Goal: Information Seeking & Learning: Learn about a topic

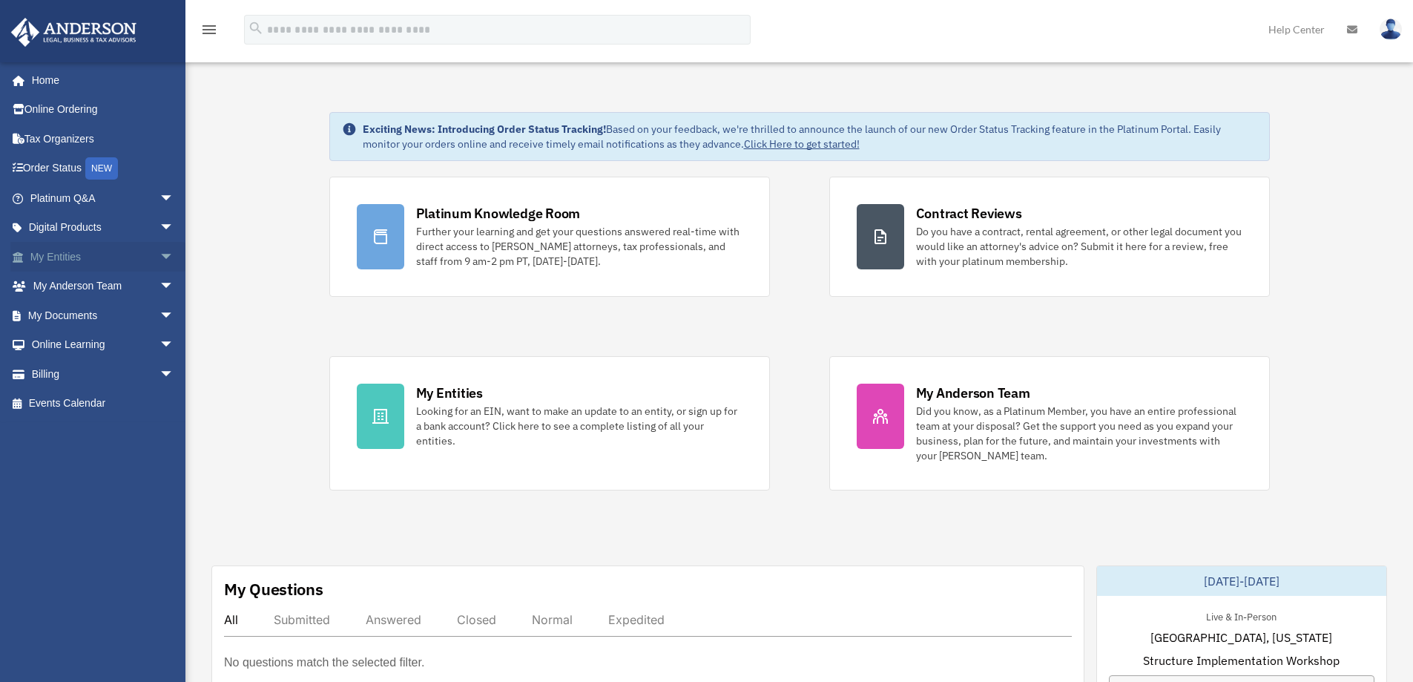
click at [88, 250] on link "My Entities arrow_drop_down" at bounding box center [103, 257] width 186 height 30
click at [88, 314] on link "My Documents arrow_drop_down" at bounding box center [103, 315] width 186 height 30
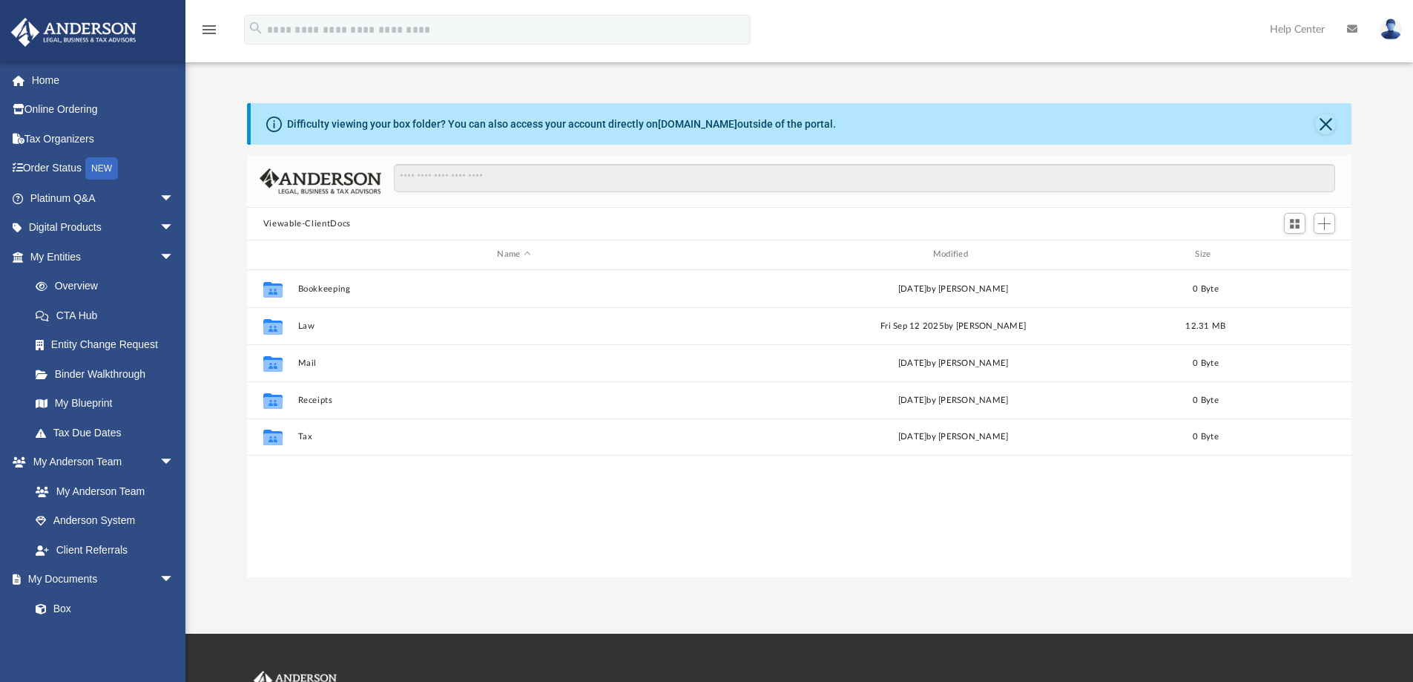
scroll to position [326, 1093]
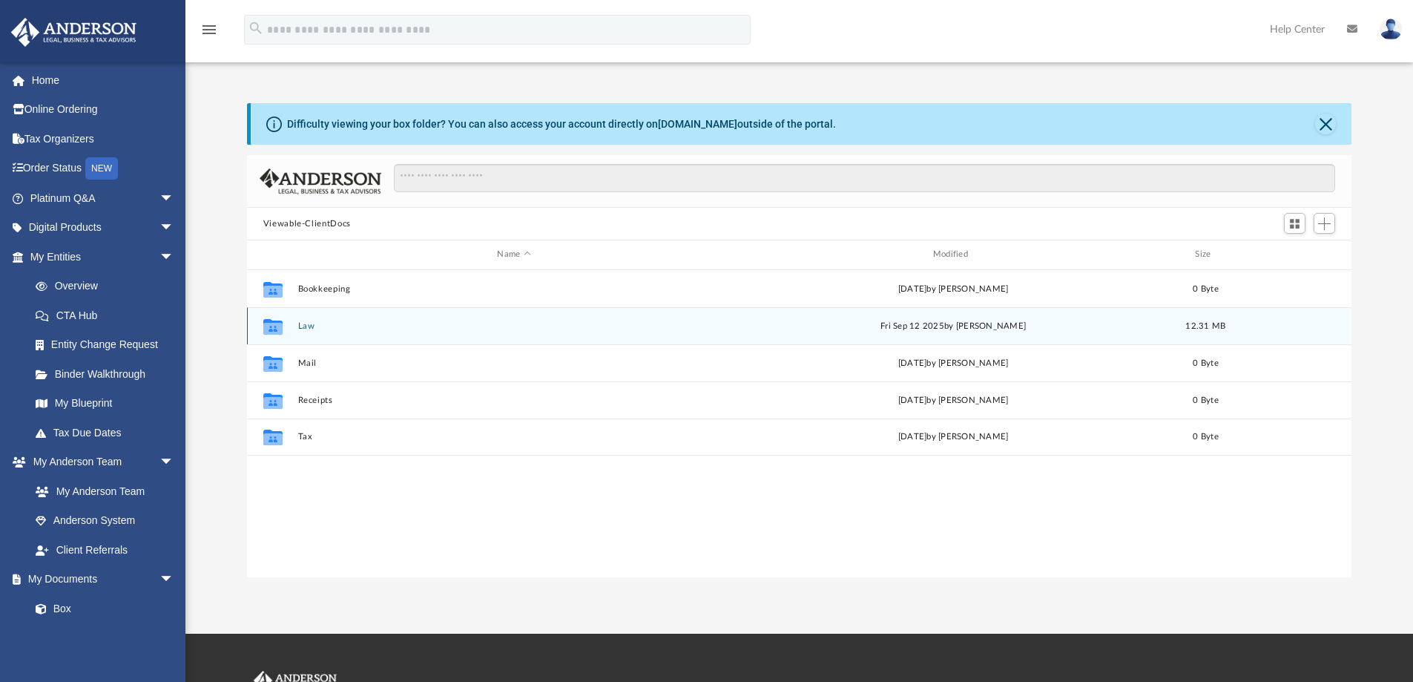
click at [805, 325] on div "Fri Sep 12 2025 by Marielle Palivino" at bounding box center [953, 325] width 432 height 13
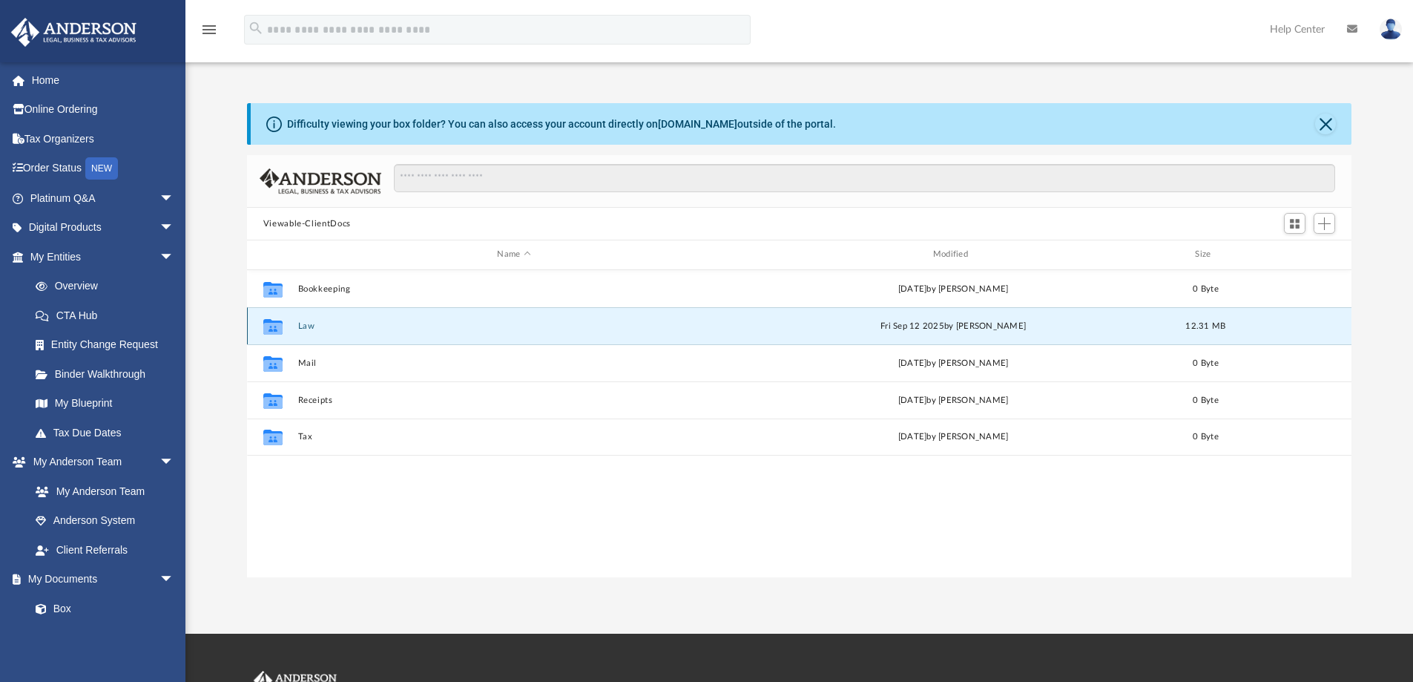
click at [576, 332] on div "Collaborated Folder Law Fri Sep 12 2025 by Marielle Palivino 12.31 MB" at bounding box center [799, 325] width 1105 height 37
click at [274, 328] on icon "grid" at bounding box center [272, 328] width 19 height 12
click at [306, 325] on button "Law" at bounding box center [513, 326] width 432 height 10
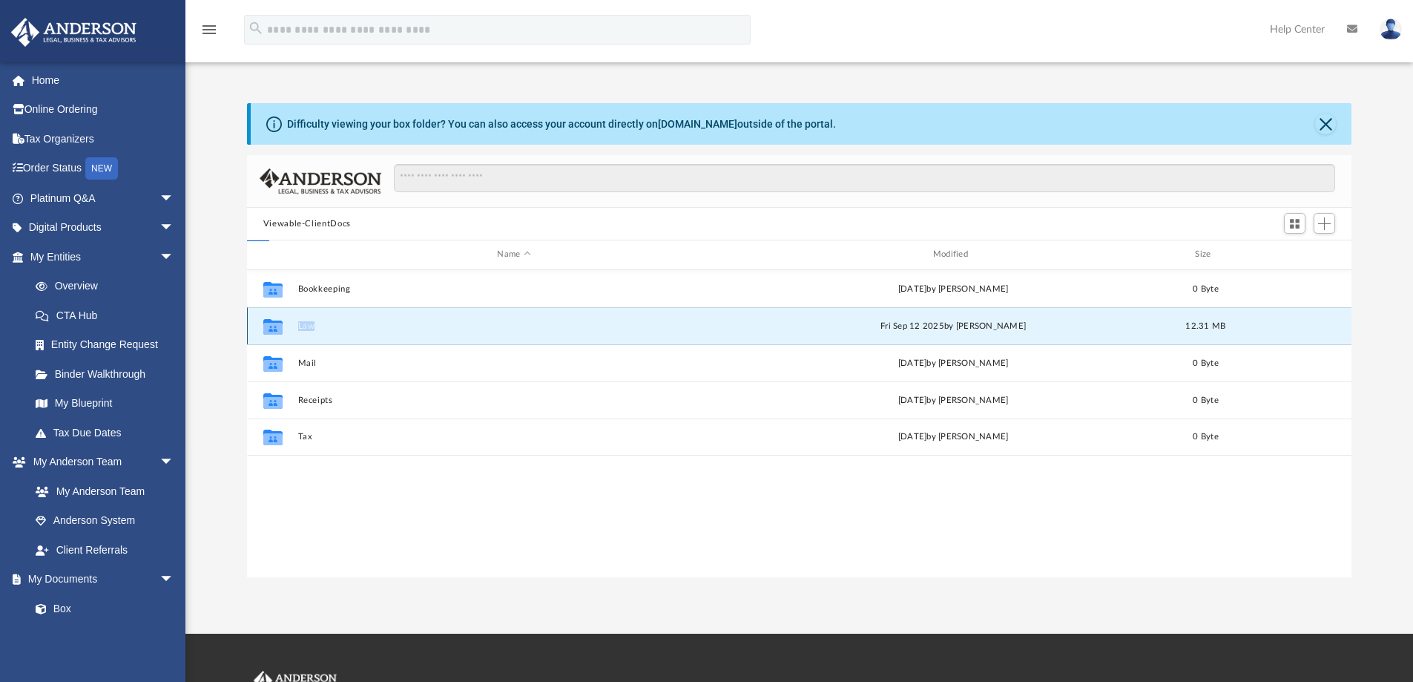
click at [306, 325] on button "Law" at bounding box center [513, 326] width 432 height 10
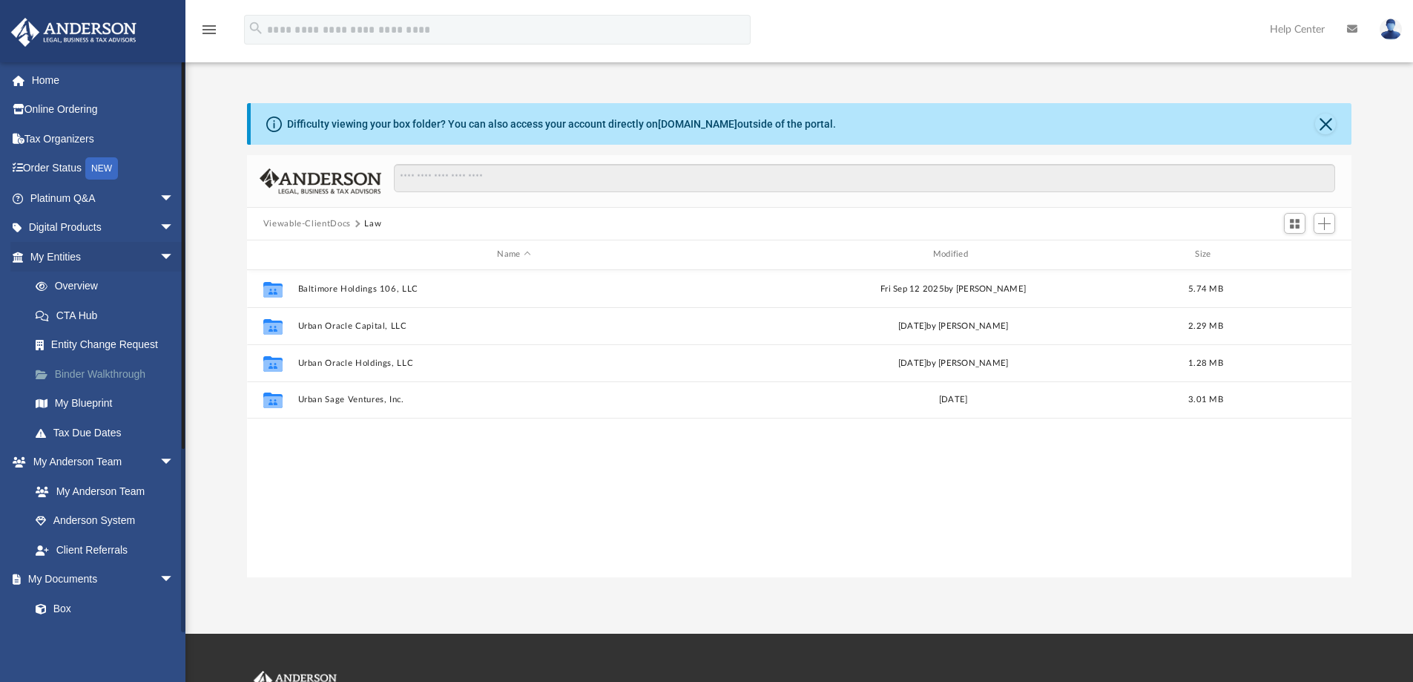
click at [141, 375] on link "Binder Walkthrough" at bounding box center [109, 374] width 176 height 30
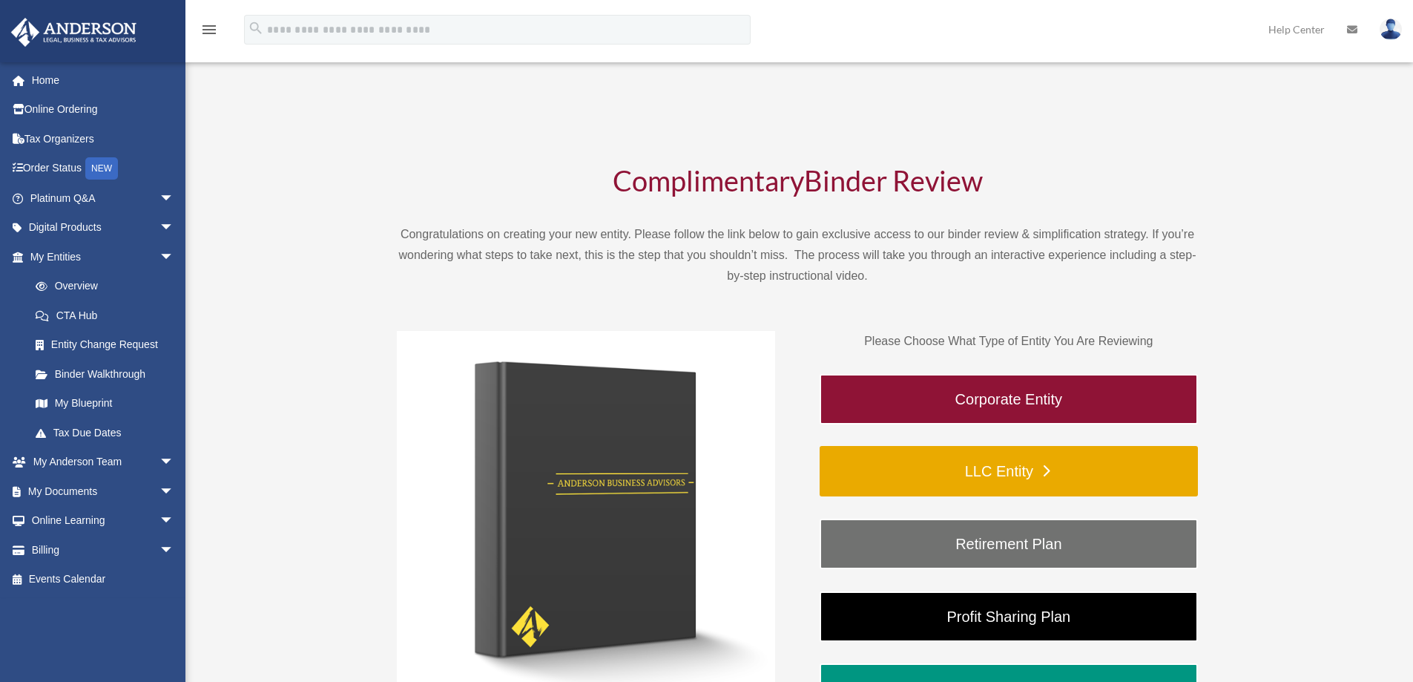
click at [1047, 469] on link "LLC Entity" at bounding box center [1009, 471] width 378 height 50
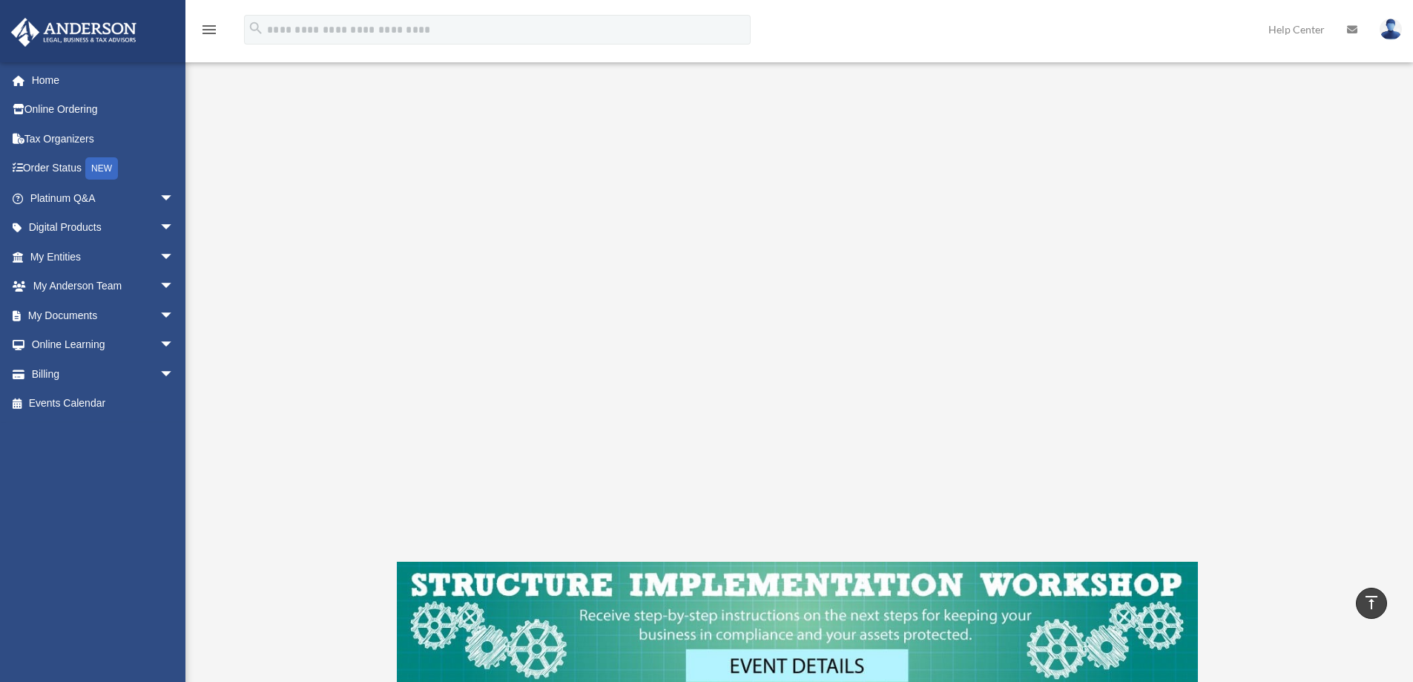
scroll to position [156, 0]
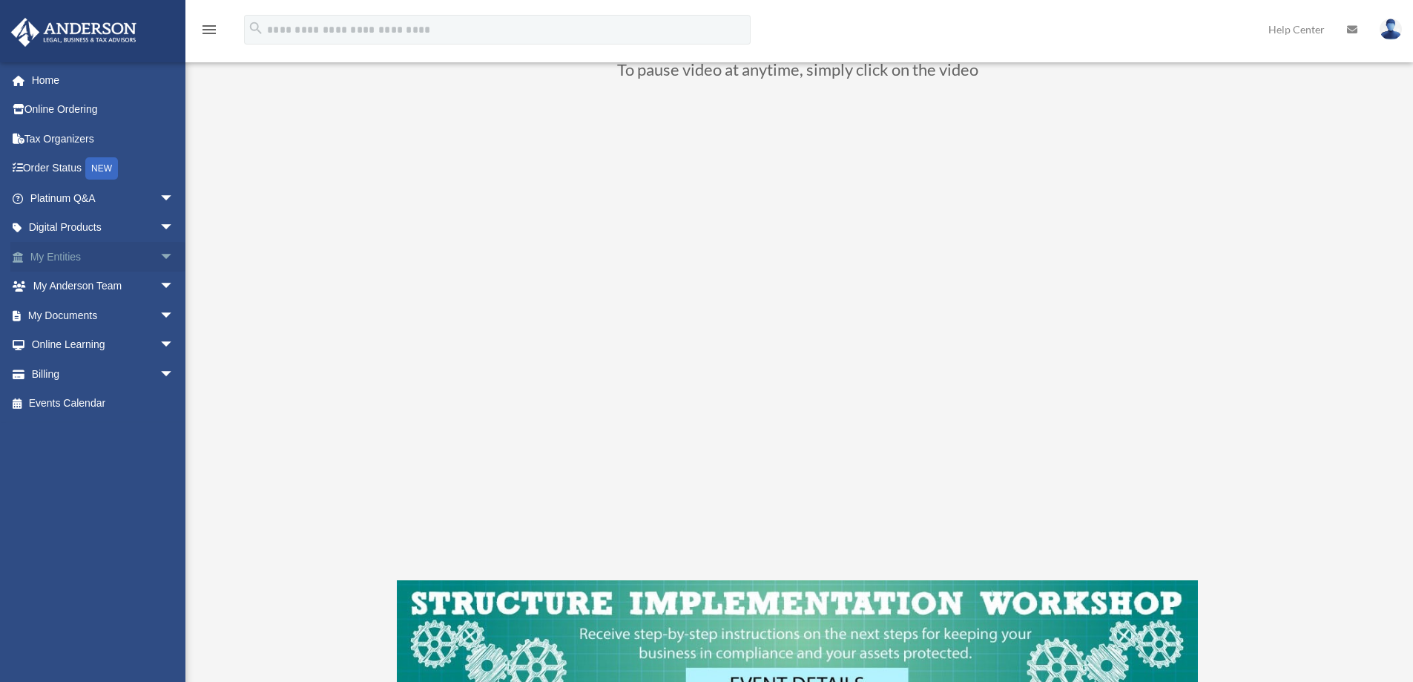
click at [76, 263] on link "My Entities arrow_drop_down" at bounding box center [103, 257] width 186 height 30
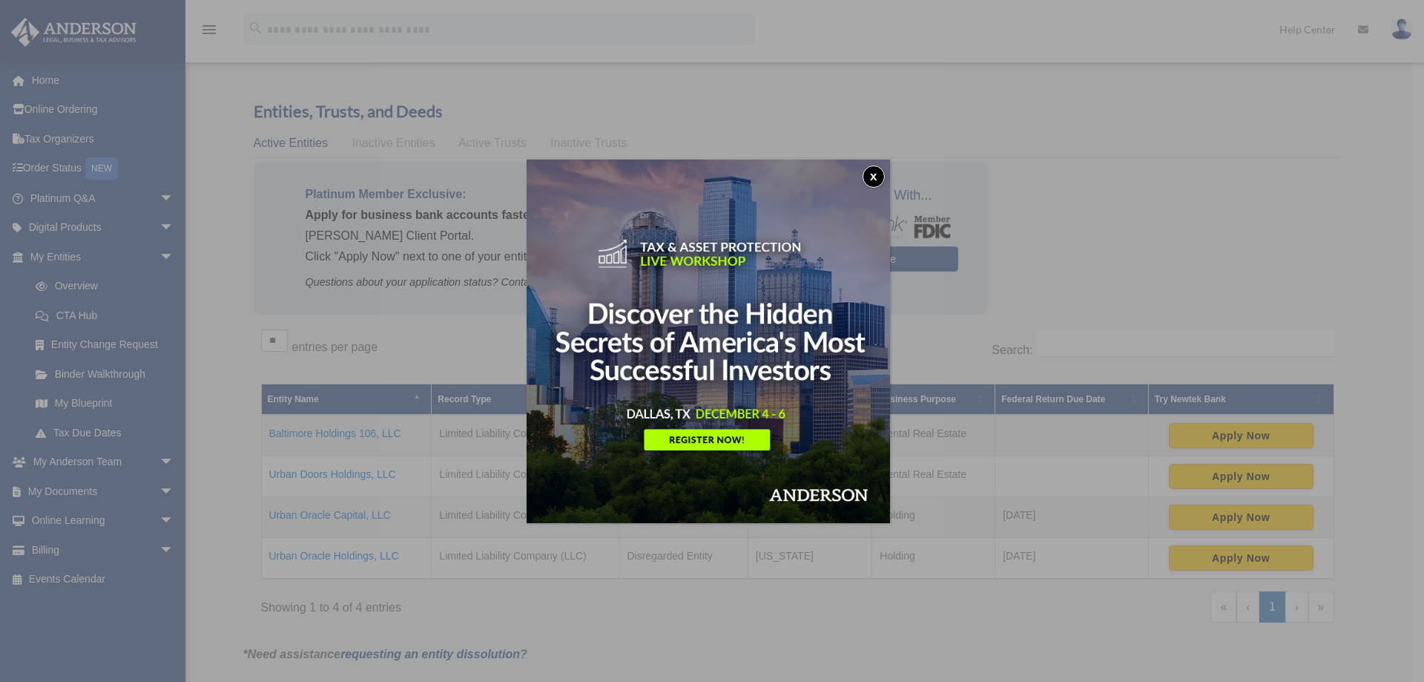
click at [873, 173] on button "x" at bounding box center [874, 176] width 22 height 22
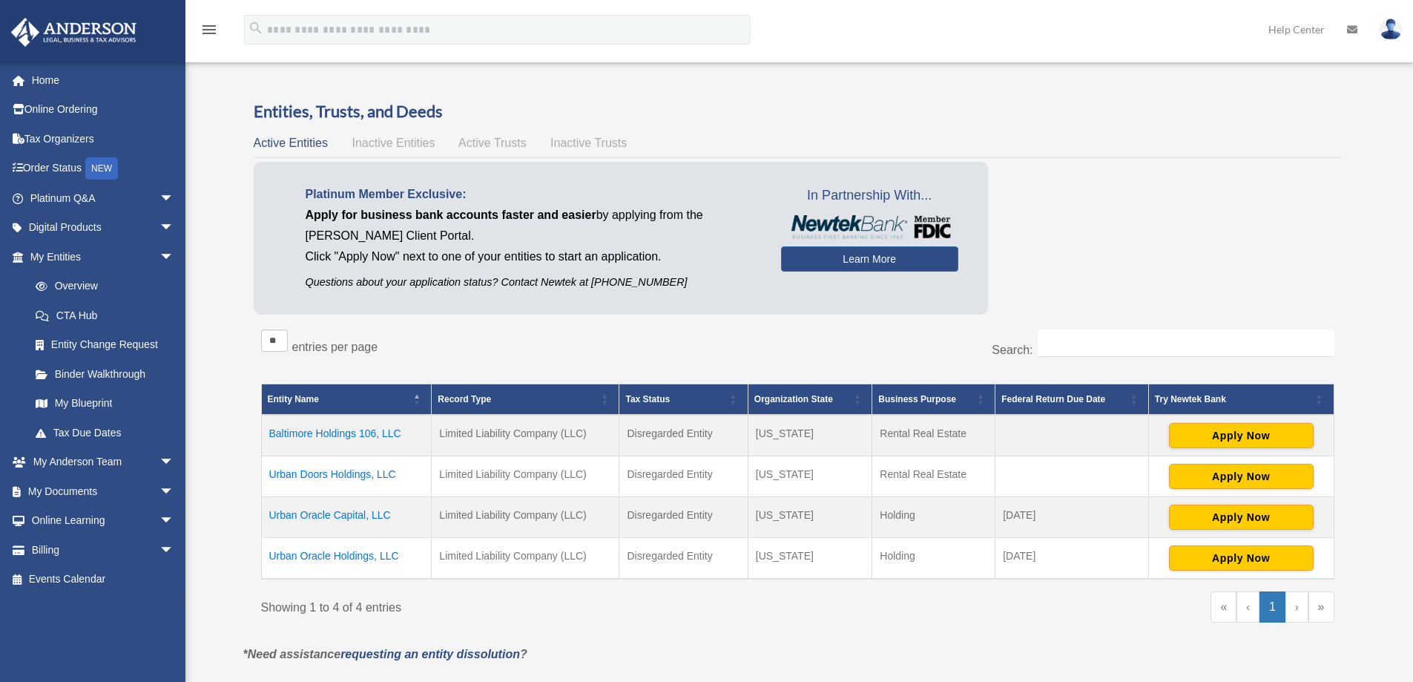
click at [374, 430] on td "Baltimore Holdings 106, LLC" at bounding box center [346, 436] width 171 height 42
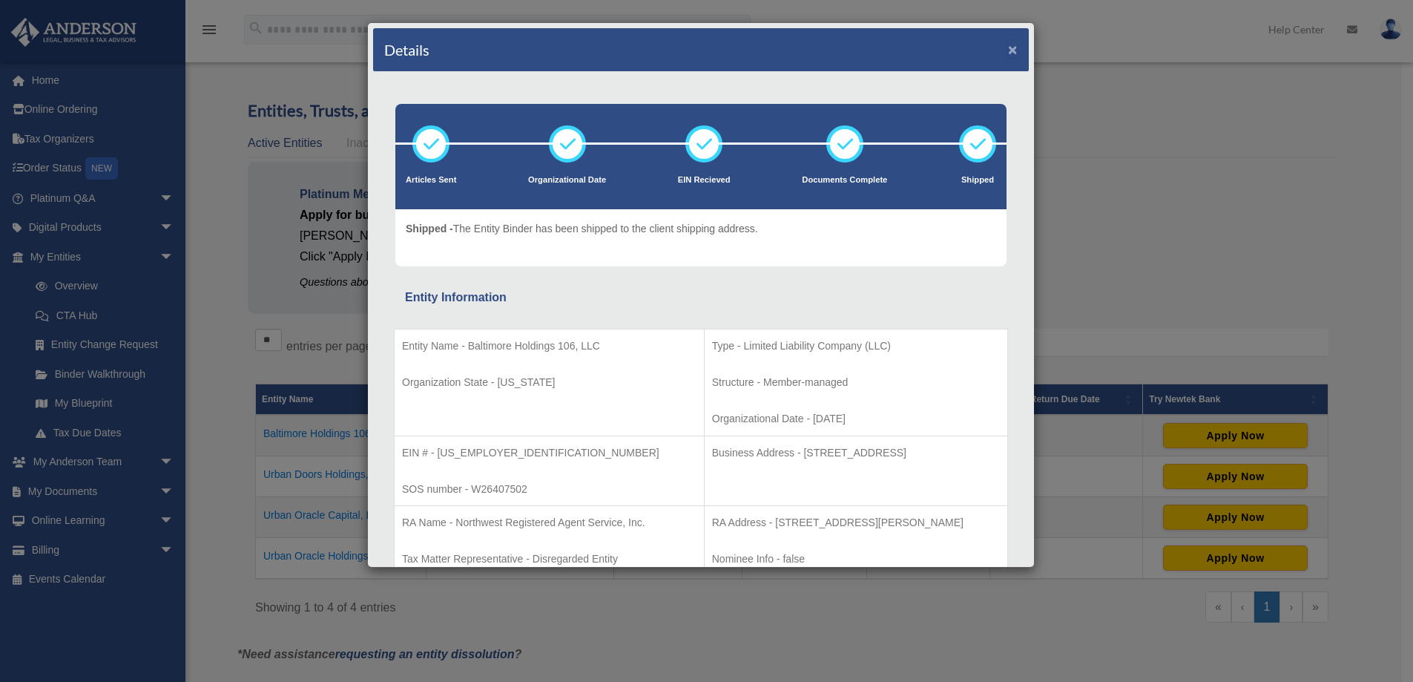
click at [1008, 50] on button "×" at bounding box center [1013, 50] width 10 height 16
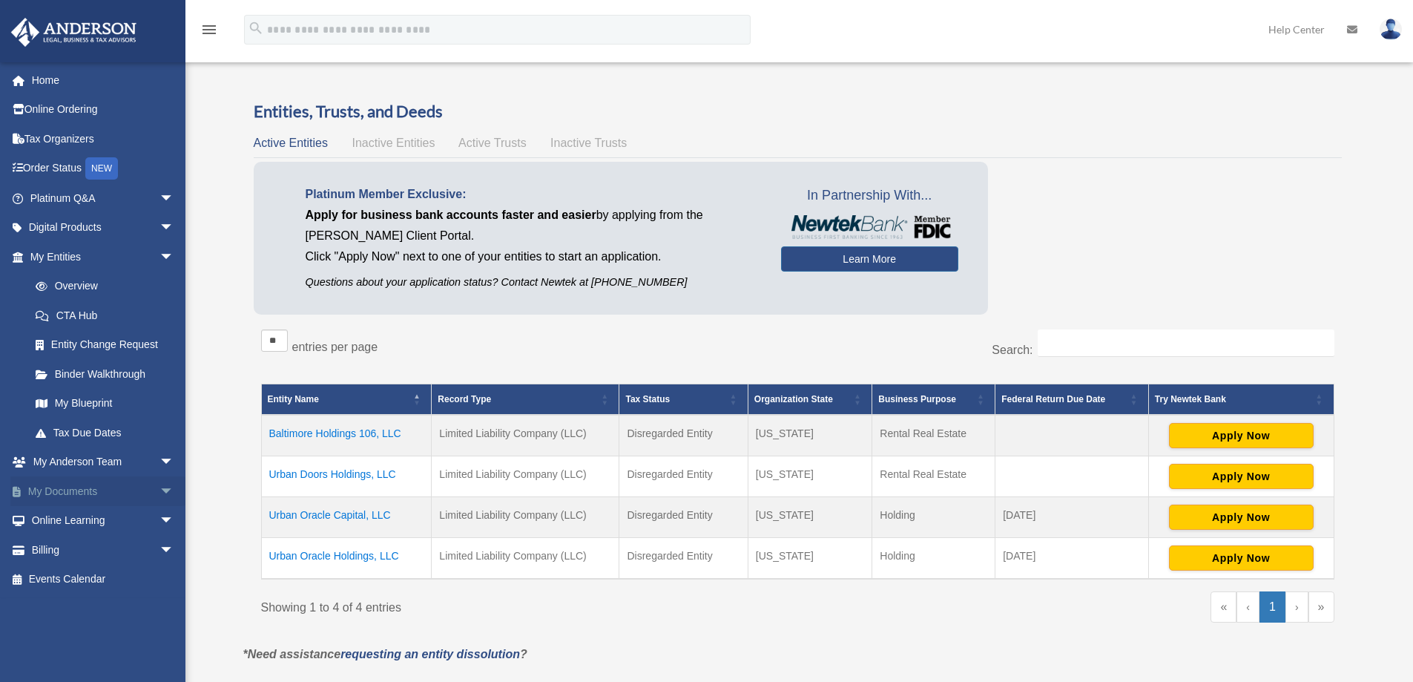
click at [118, 489] on link "My Documents arrow_drop_down" at bounding box center [103, 491] width 186 height 30
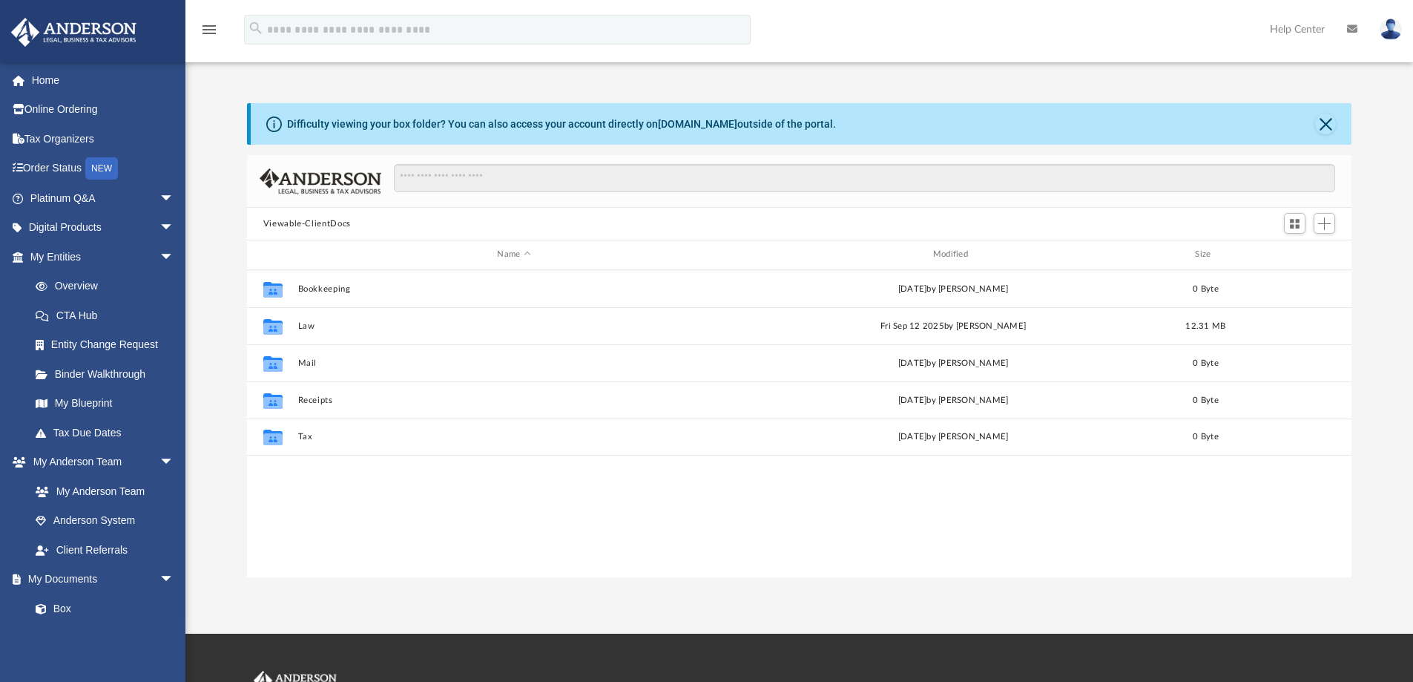
scroll to position [326, 1093]
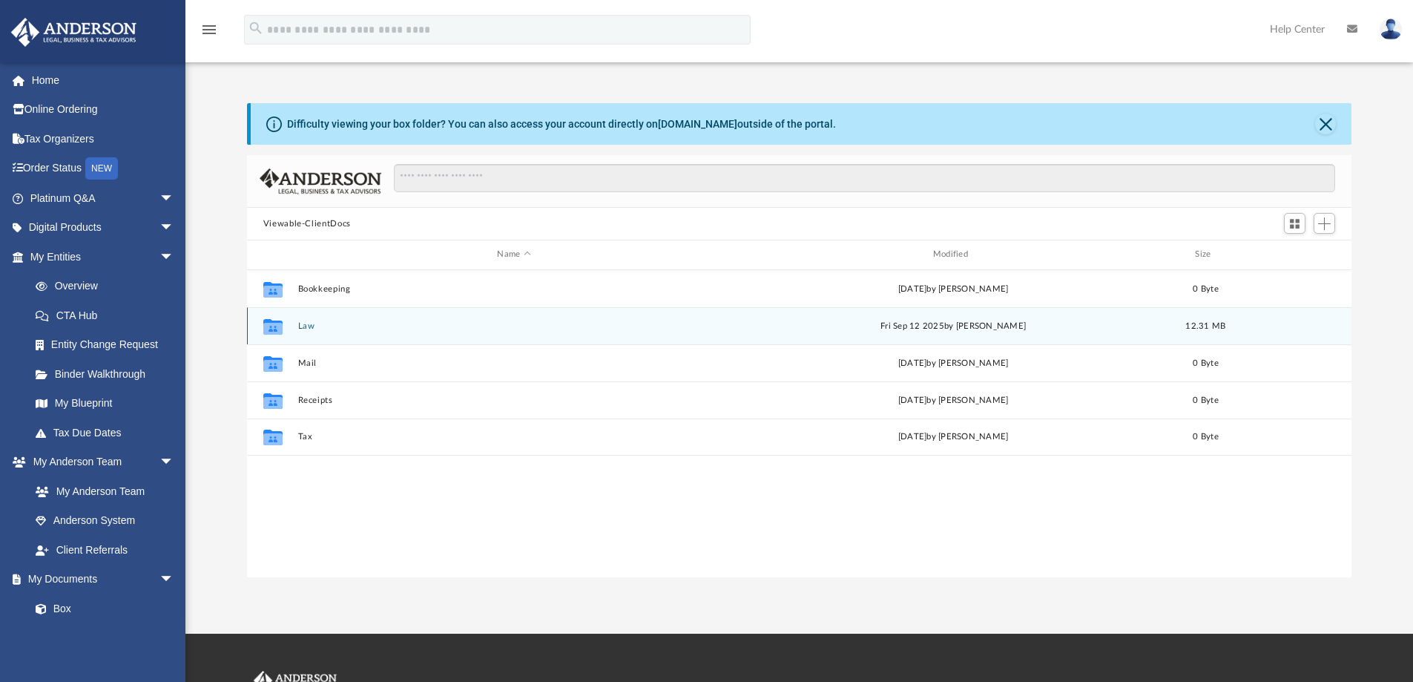
click at [302, 328] on button "Law" at bounding box center [513, 326] width 432 height 10
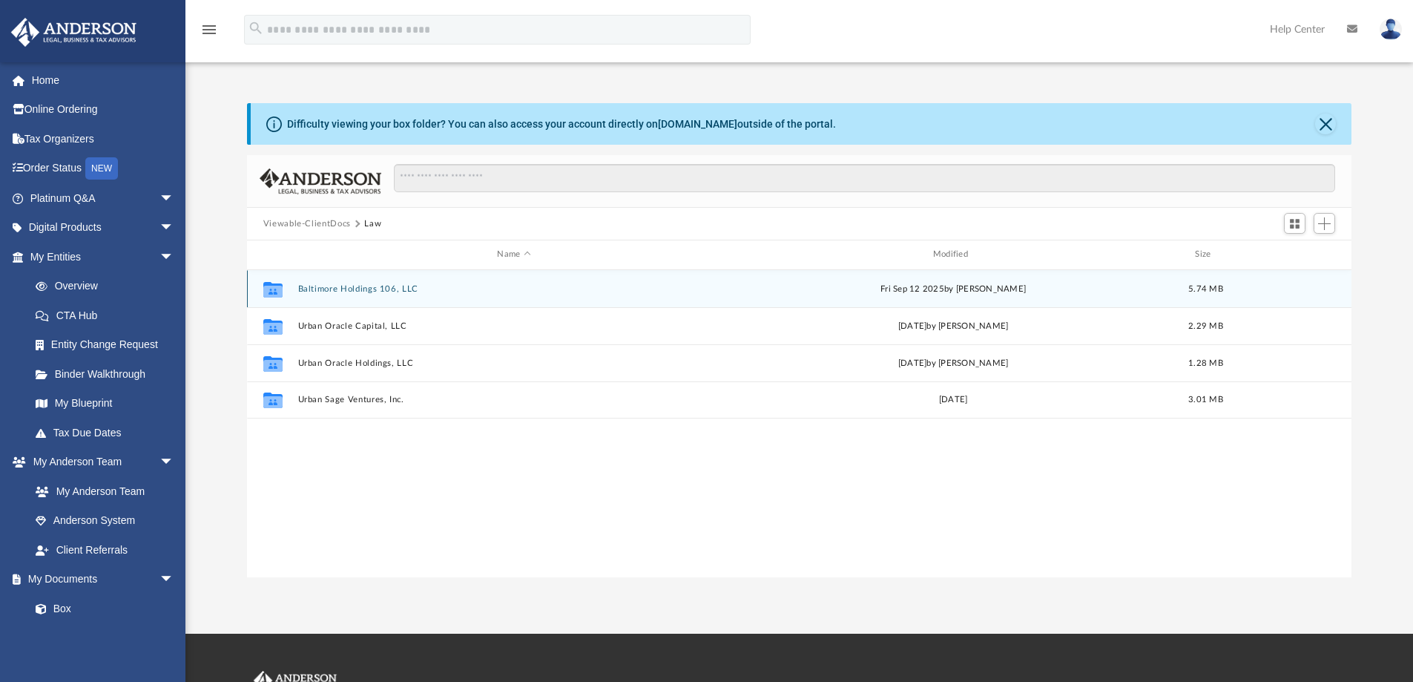
click at [392, 290] on button "Baltimore Holdings 106, LLC" at bounding box center [513, 289] width 432 height 10
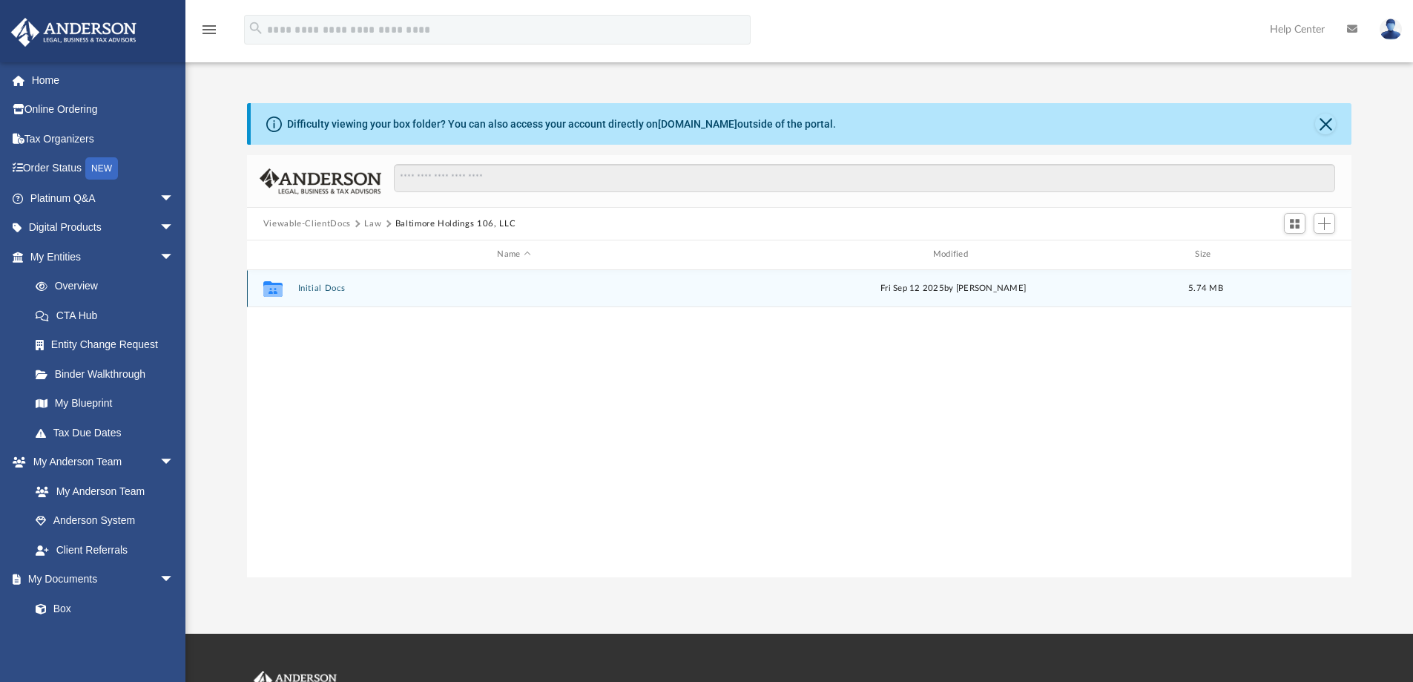
click at [329, 286] on button "Initial Docs" at bounding box center [513, 288] width 432 height 10
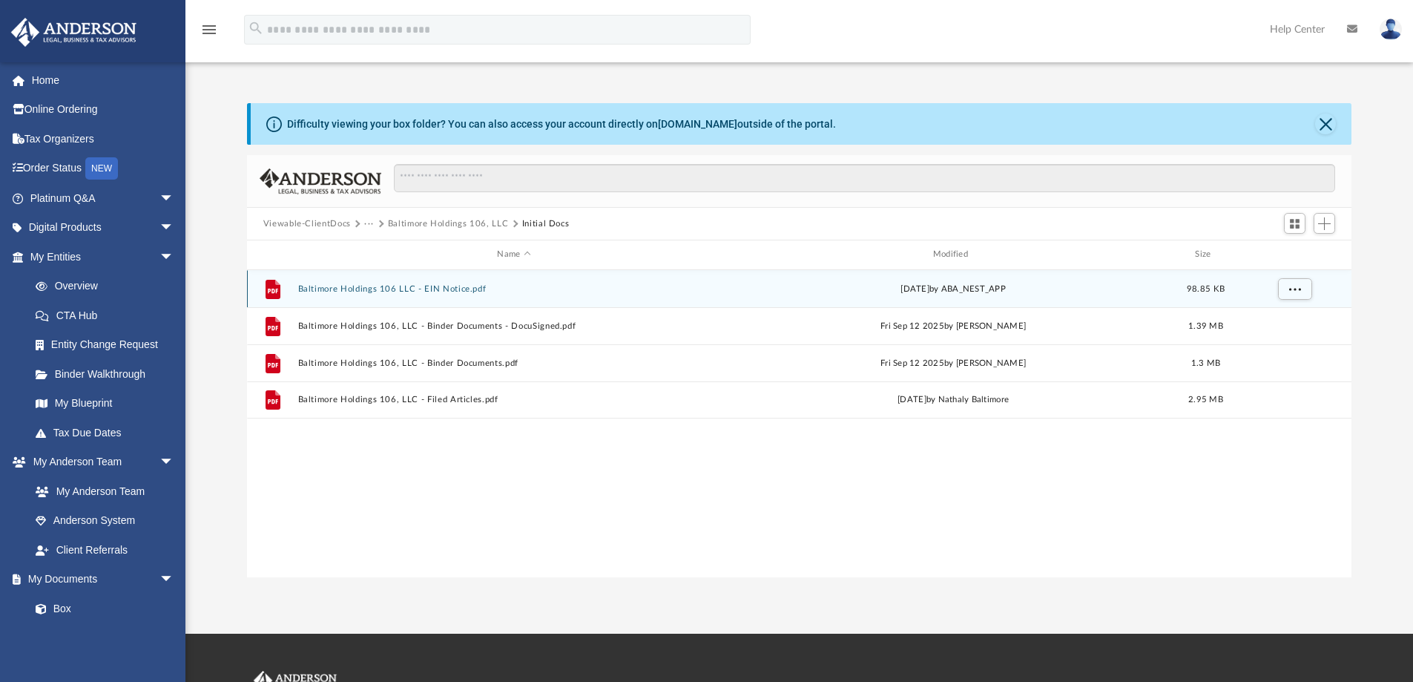
click at [464, 289] on button "Baltimore Holdings 106 LLC - EIN Notice.pdf" at bounding box center [513, 289] width 432 height 10
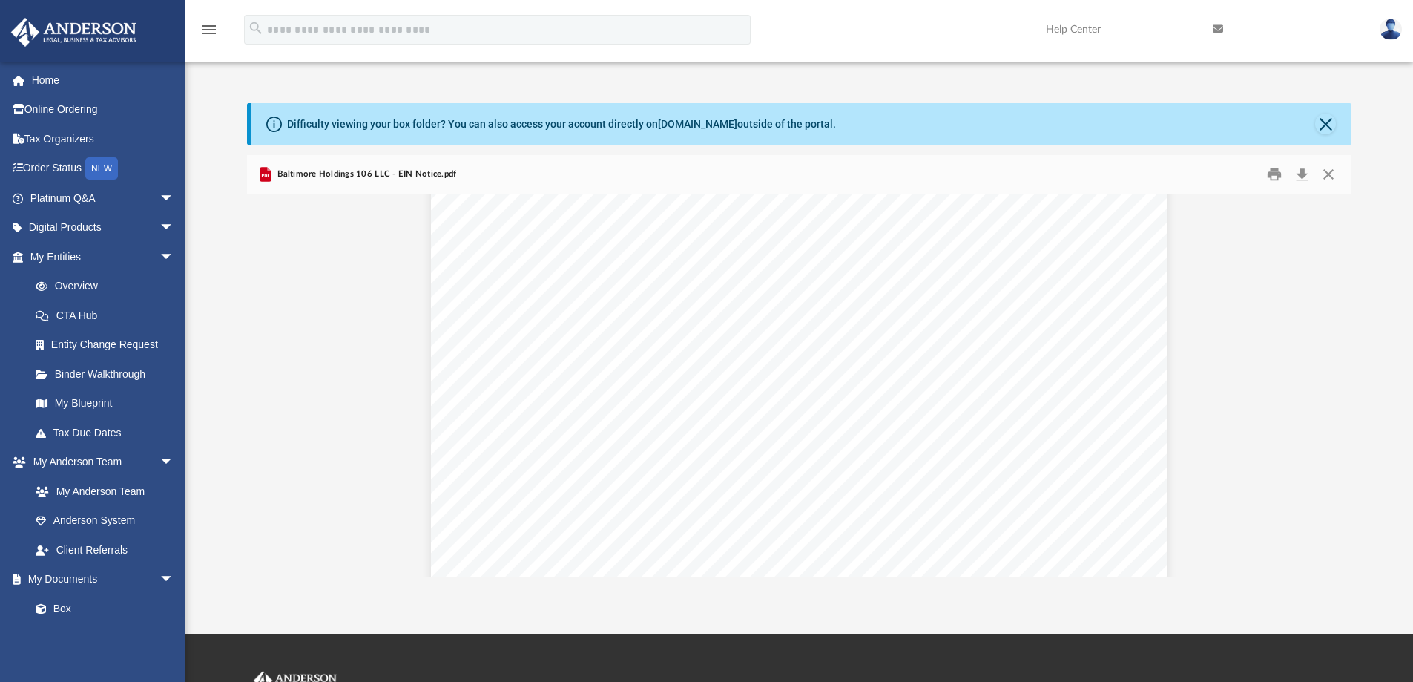
scroll to position [593, 0]
click at [1270, 173] on button "Print" at bounding box center [1274, 174] width 30 height 23
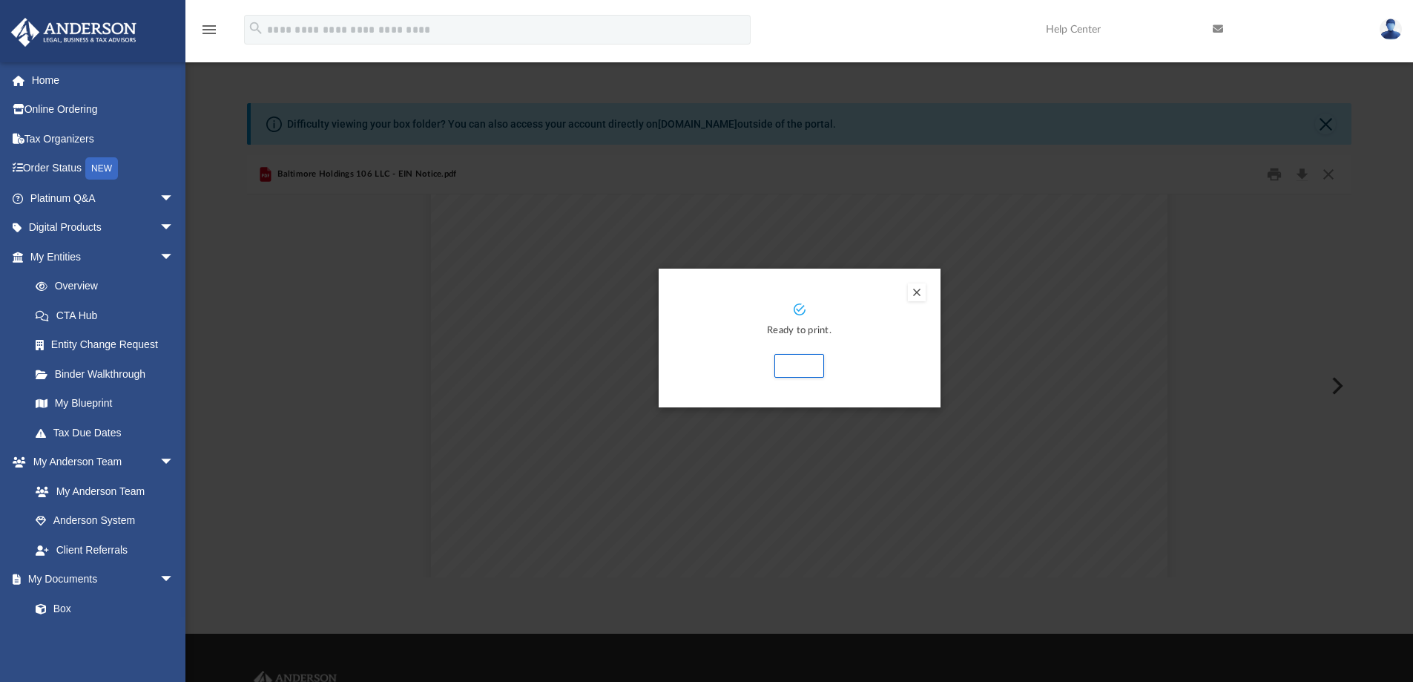
click at [918, 294] on button "Preview" at bounding box center [917, 292] width 18 height 18
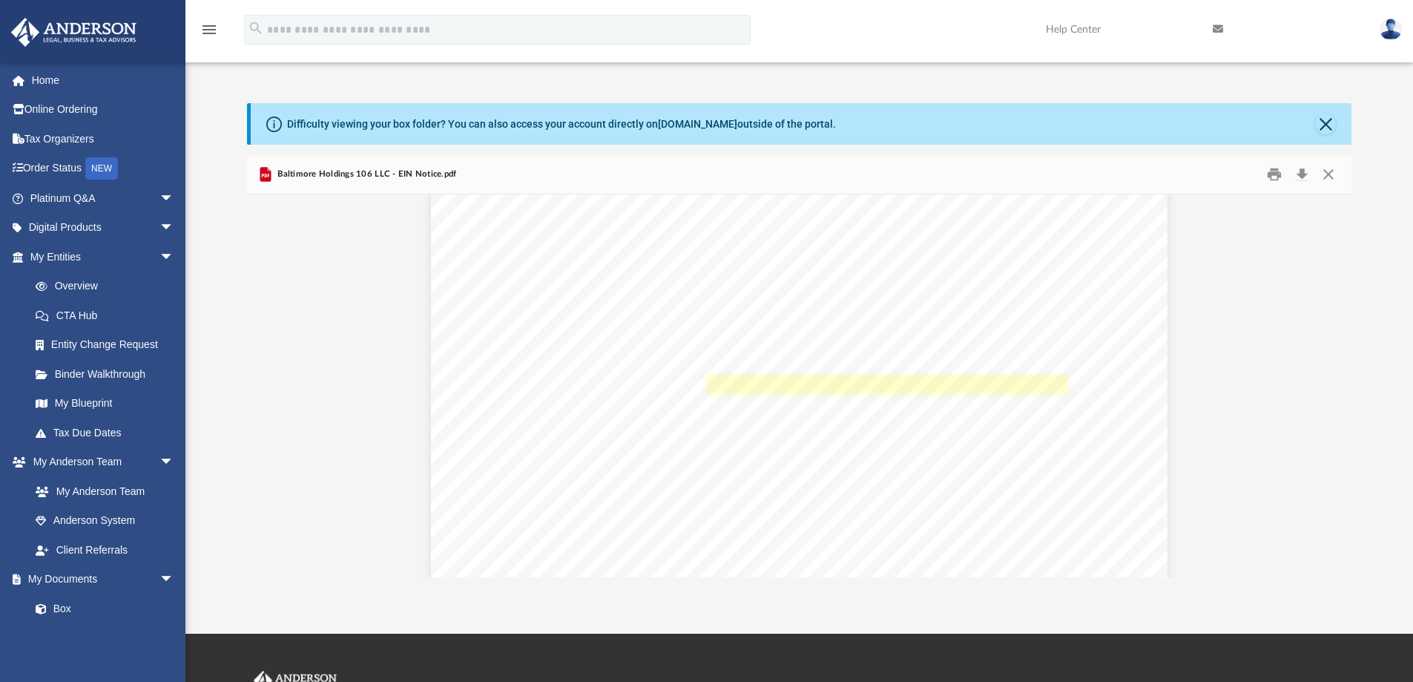
scroll to position [3355, 0]
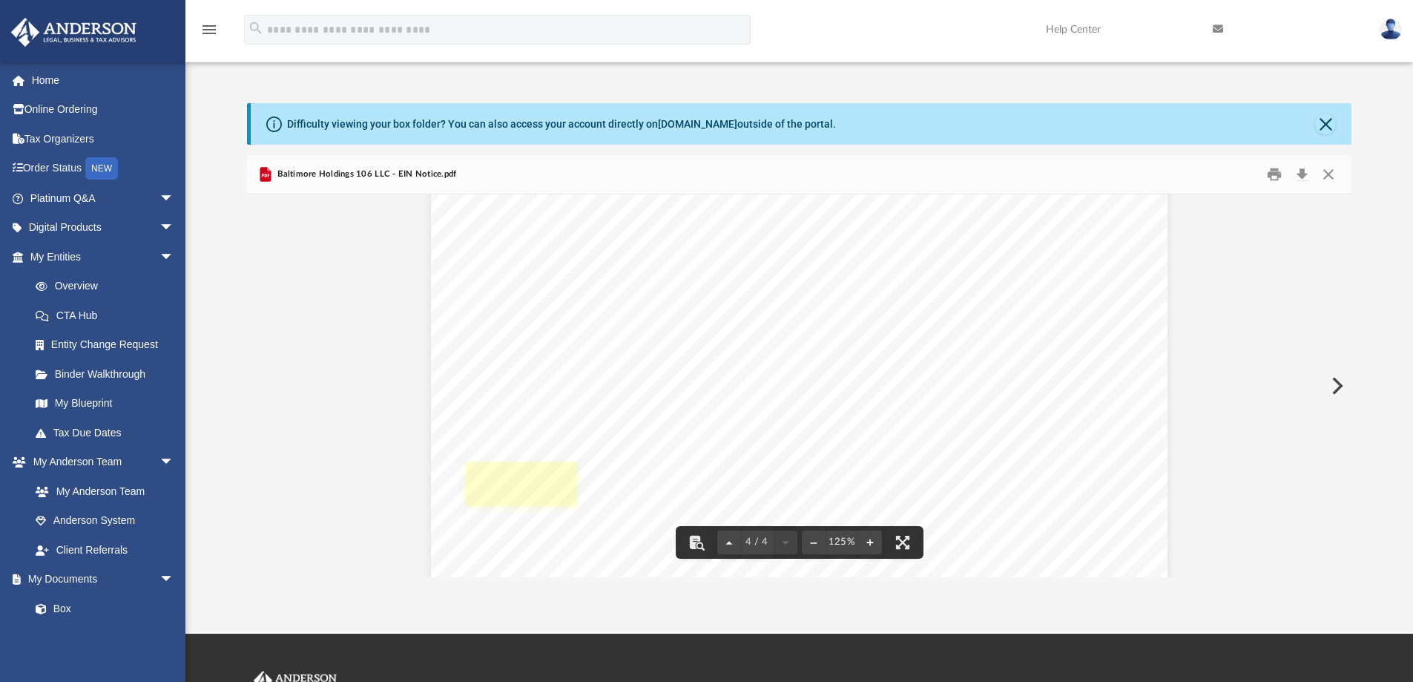
click at [543, 478] on link "Page 4" at bounding box center [521, 483] width 111 height 42
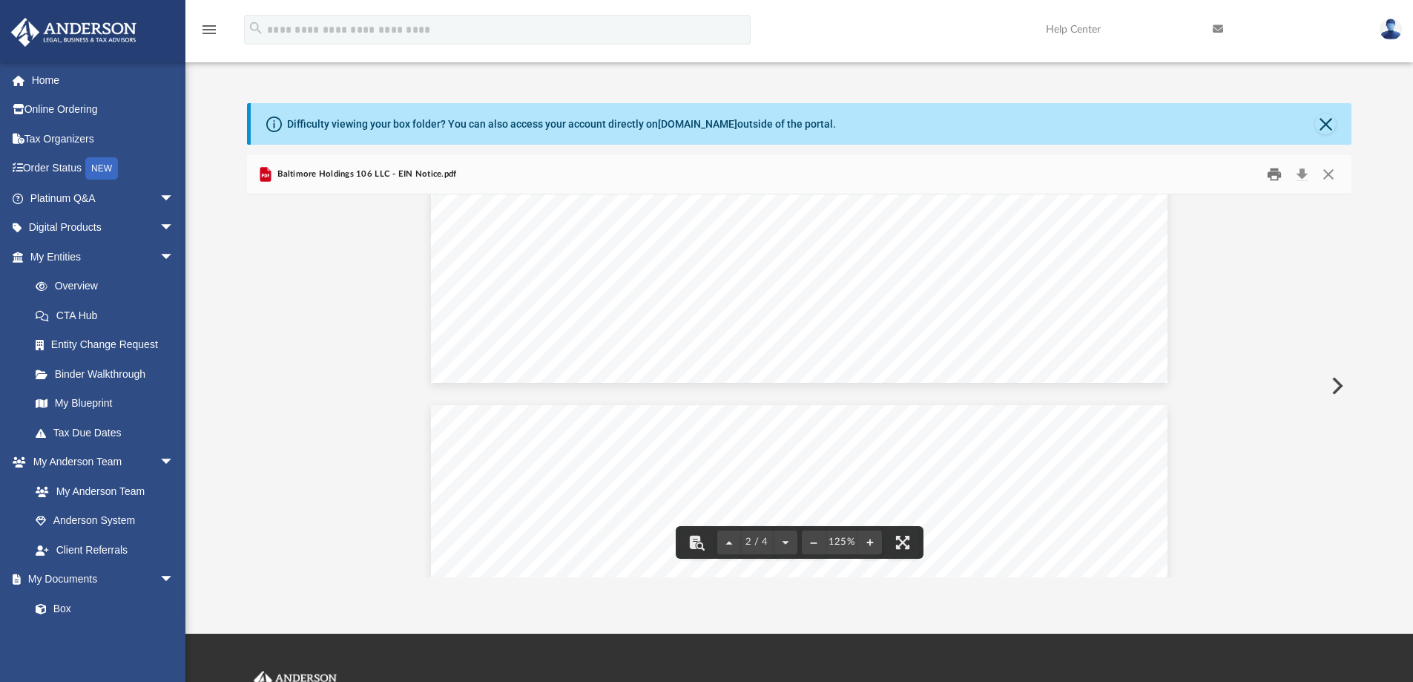
click at [1271, 179] on button "Print" at bounding box center [1274, 174] width 30 height 23
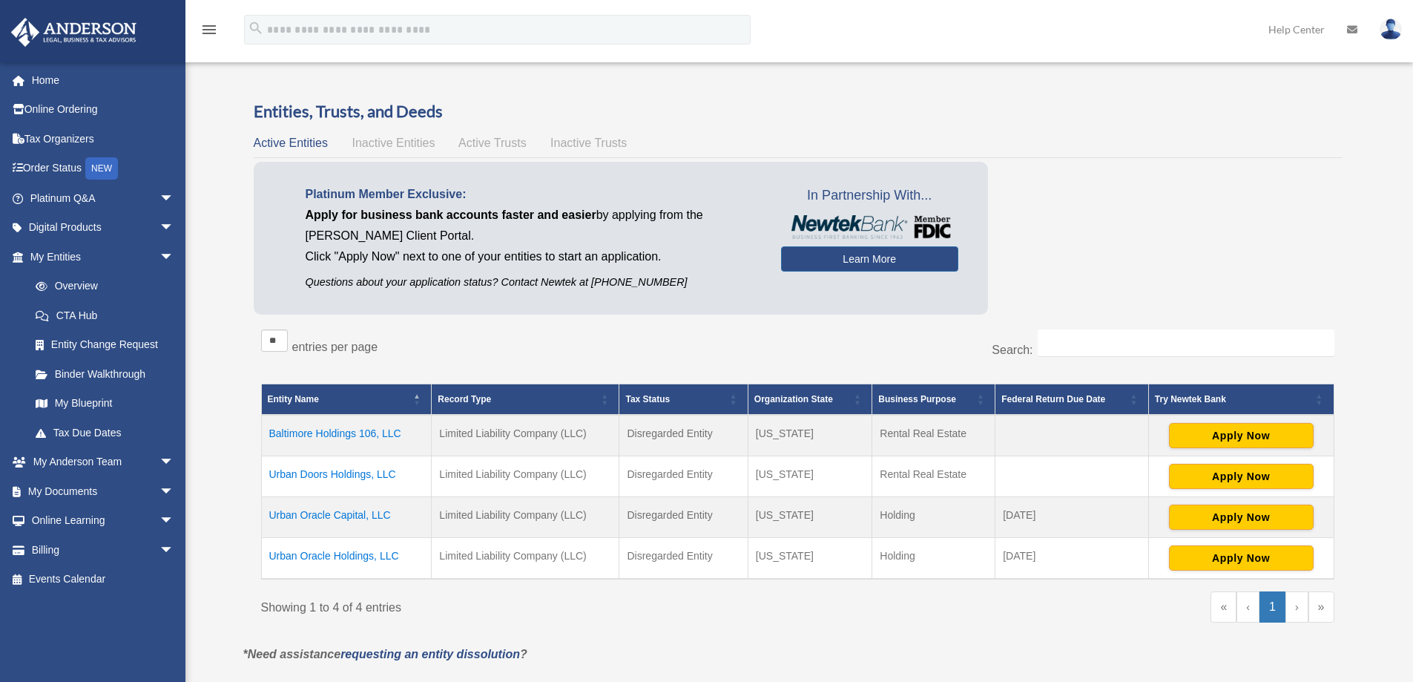
click at [352, 432] on td "Baltimore Holdings 106, LLC" at bounding box center [346, 436] width 171 height 42
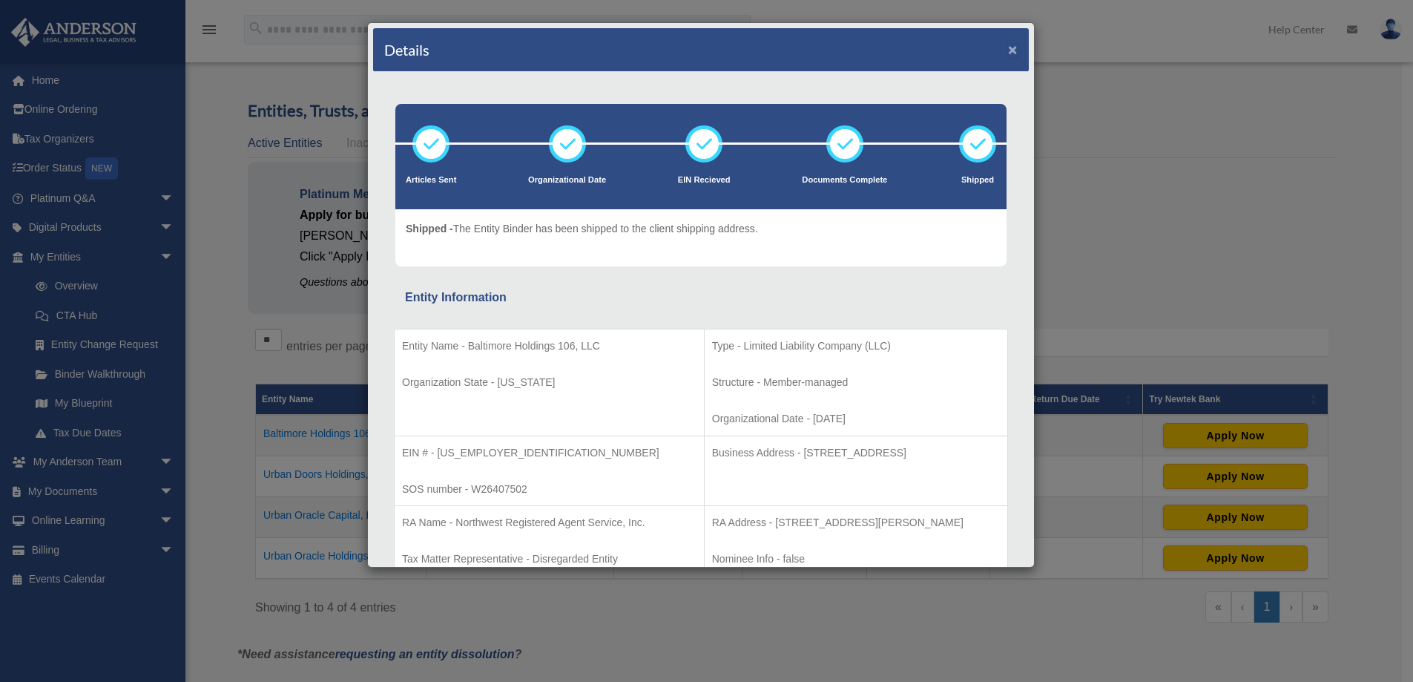
click at [1008, 47] on button "×" at bounding box center [1013, 50] width 10 height 16
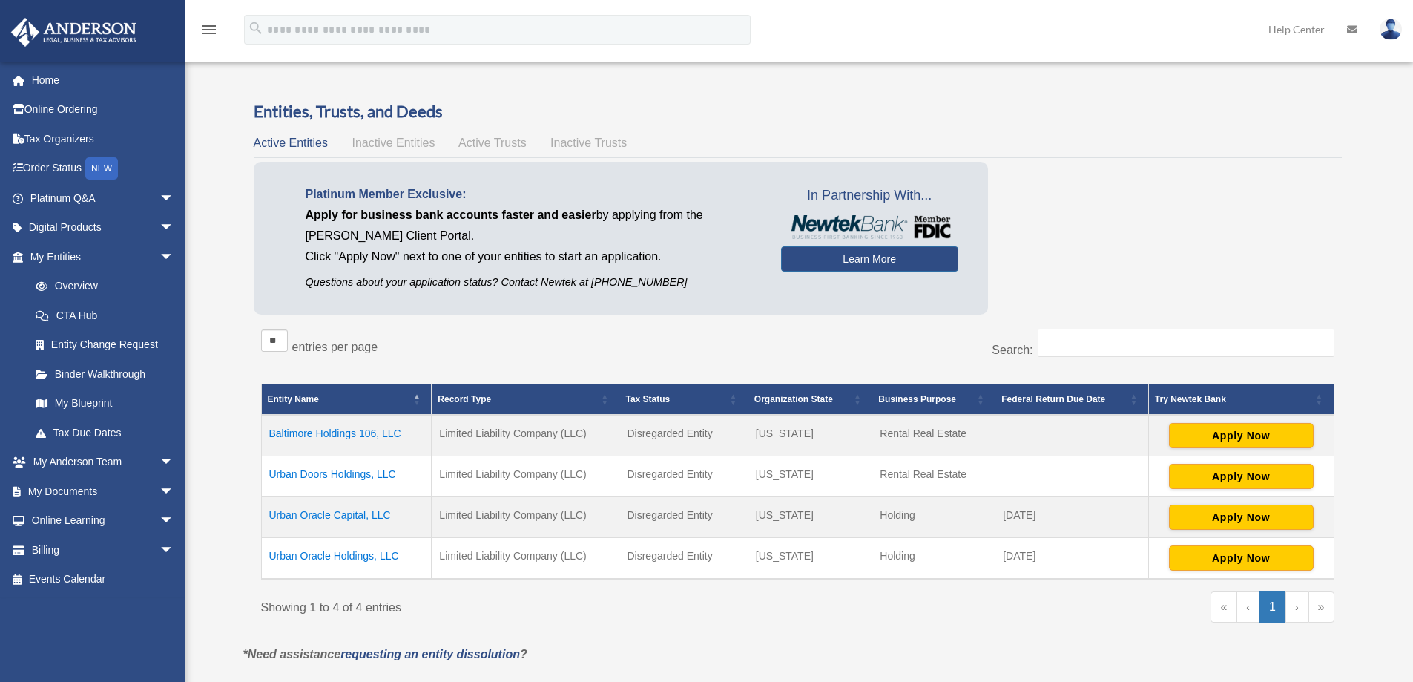
click at [375, 436] on td "Baltimore Holdings 106, LLC" at bounding box center [346, 436] width 171 height 42
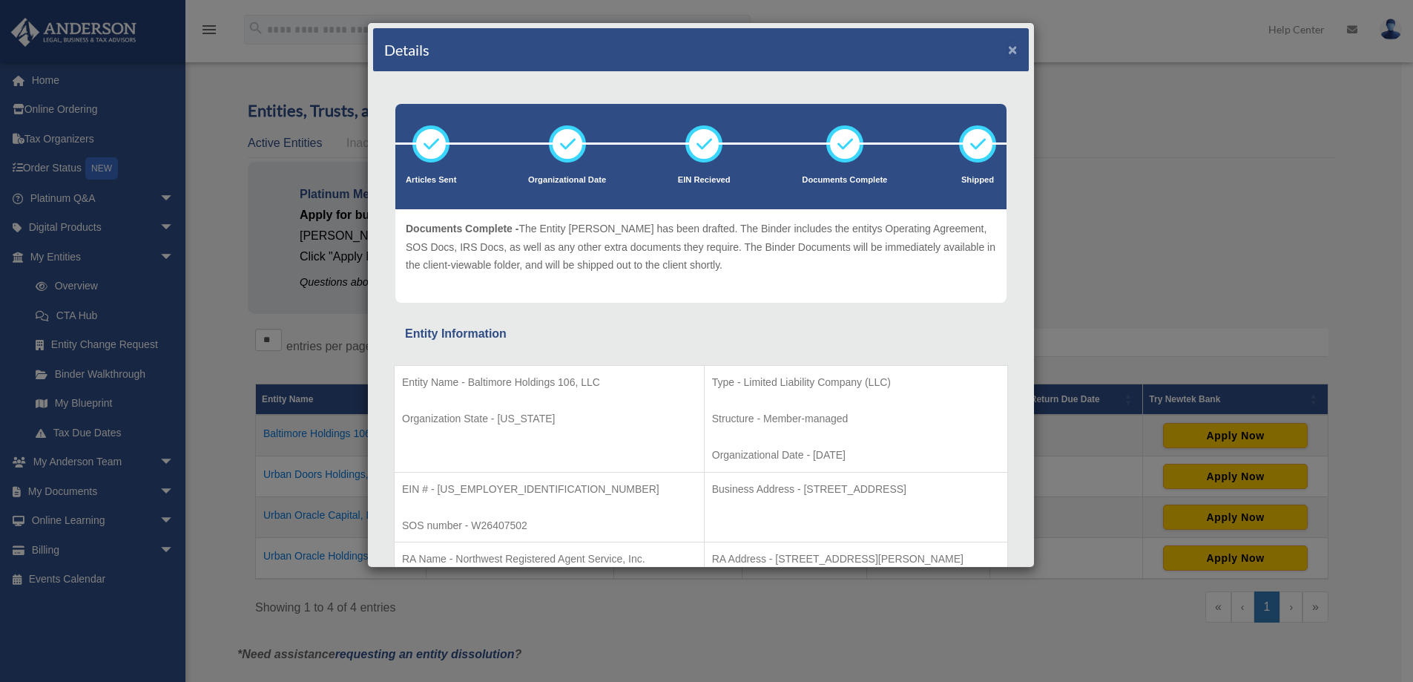
click at [1008, 47] on button "×" at bounding box center [1013, 50] width 10 height 16
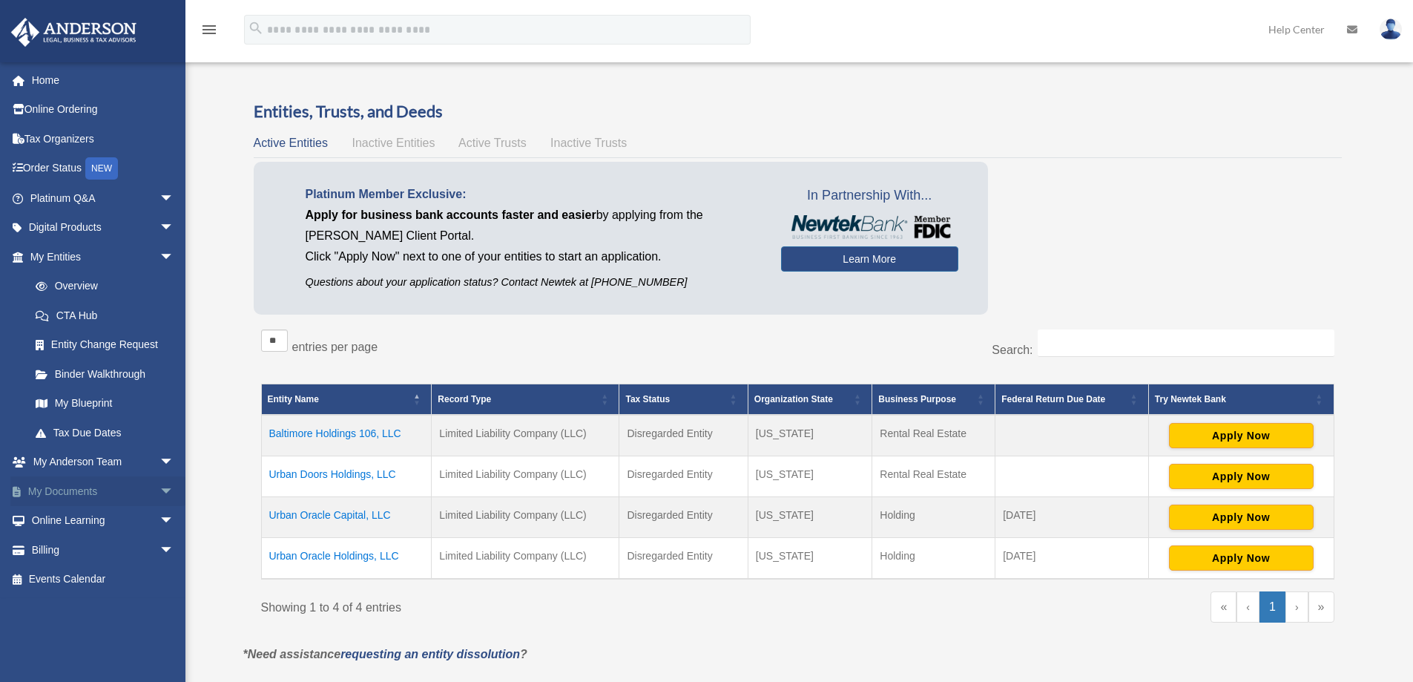
click at [68, 492] on link "My Documents arrow_drop_down" at bounding box center [103, 491] width 186 height 30
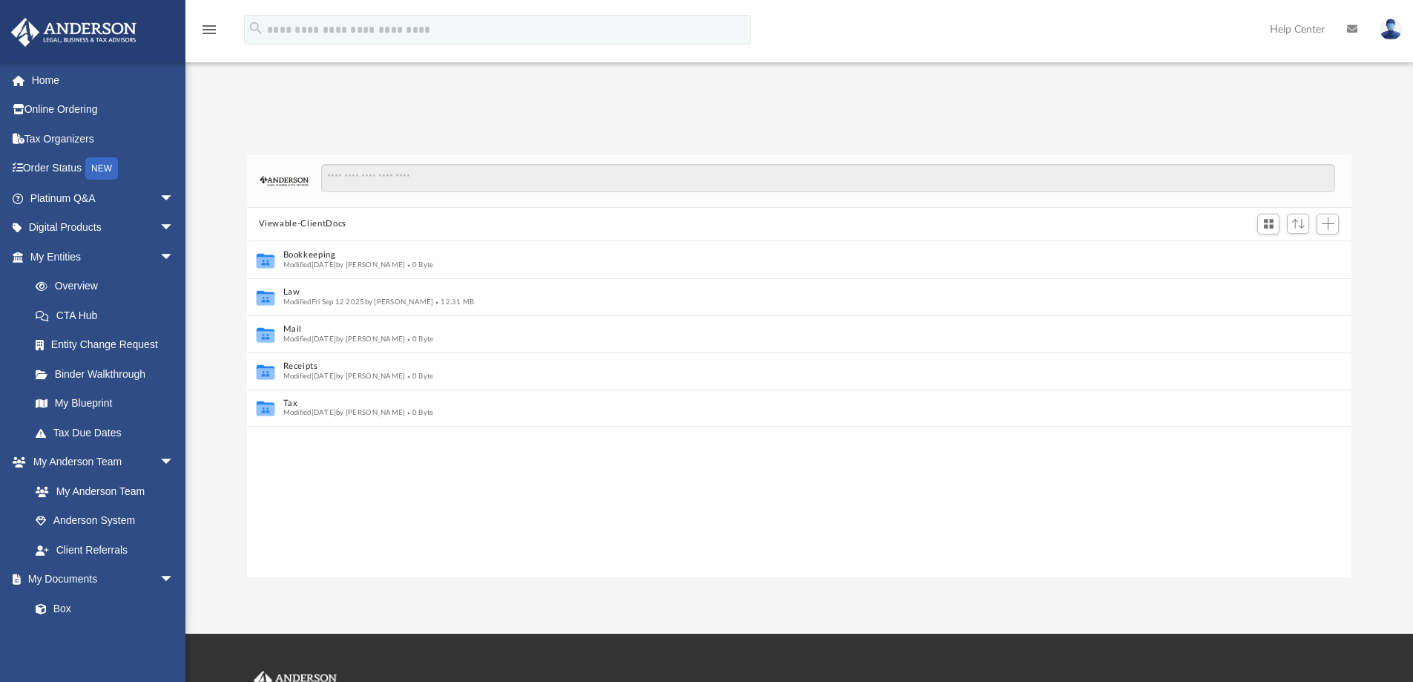
scroll to position [12, 12]
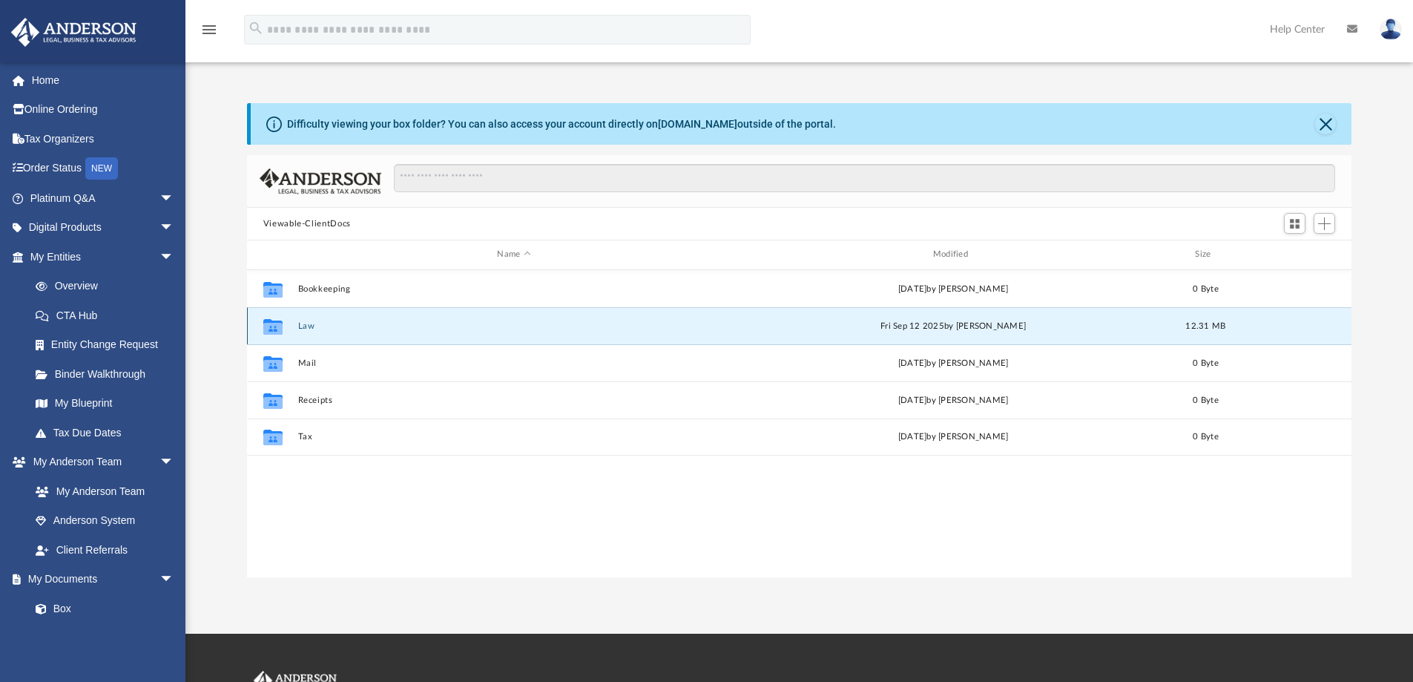
click at [301, 326] on button "Law" at bounding box center [513, 326] width 432 height 10
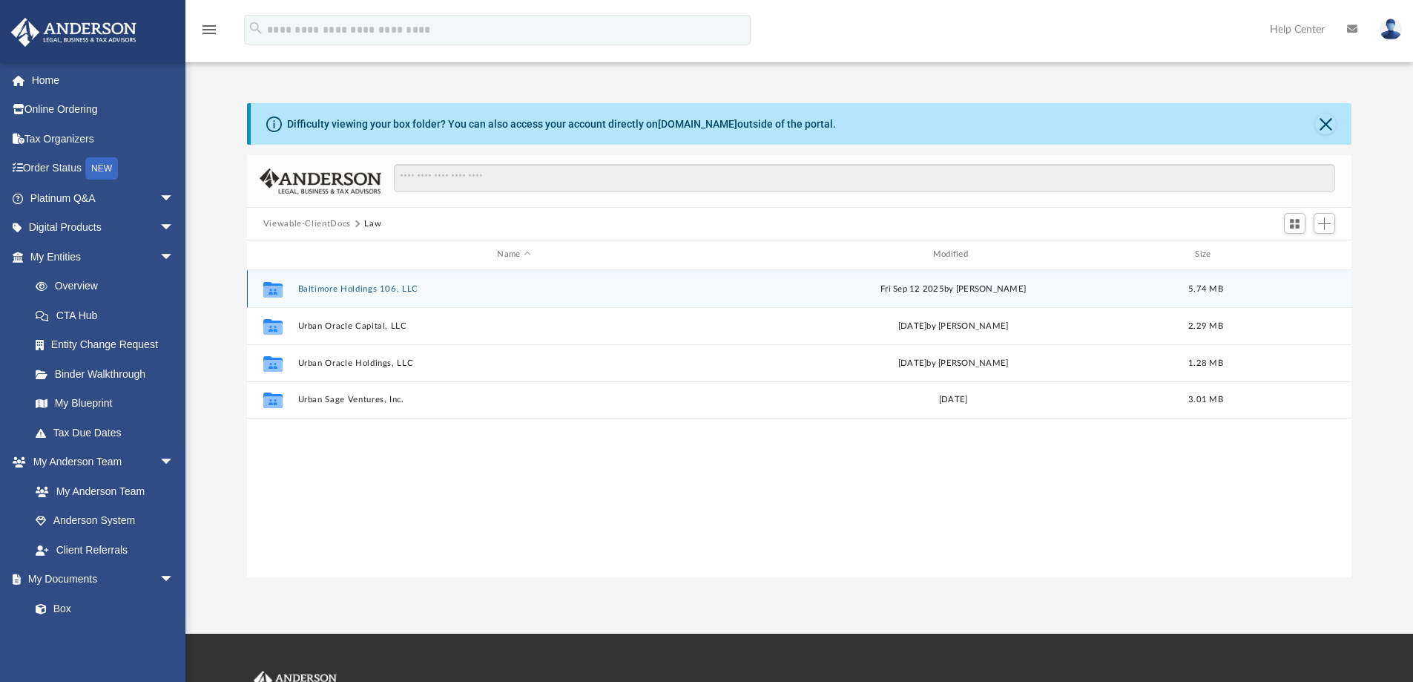
click at [348, 286] on button "Baltimore Holdings 106, LLC" at bounding box center [513, 289] width 432 height 10
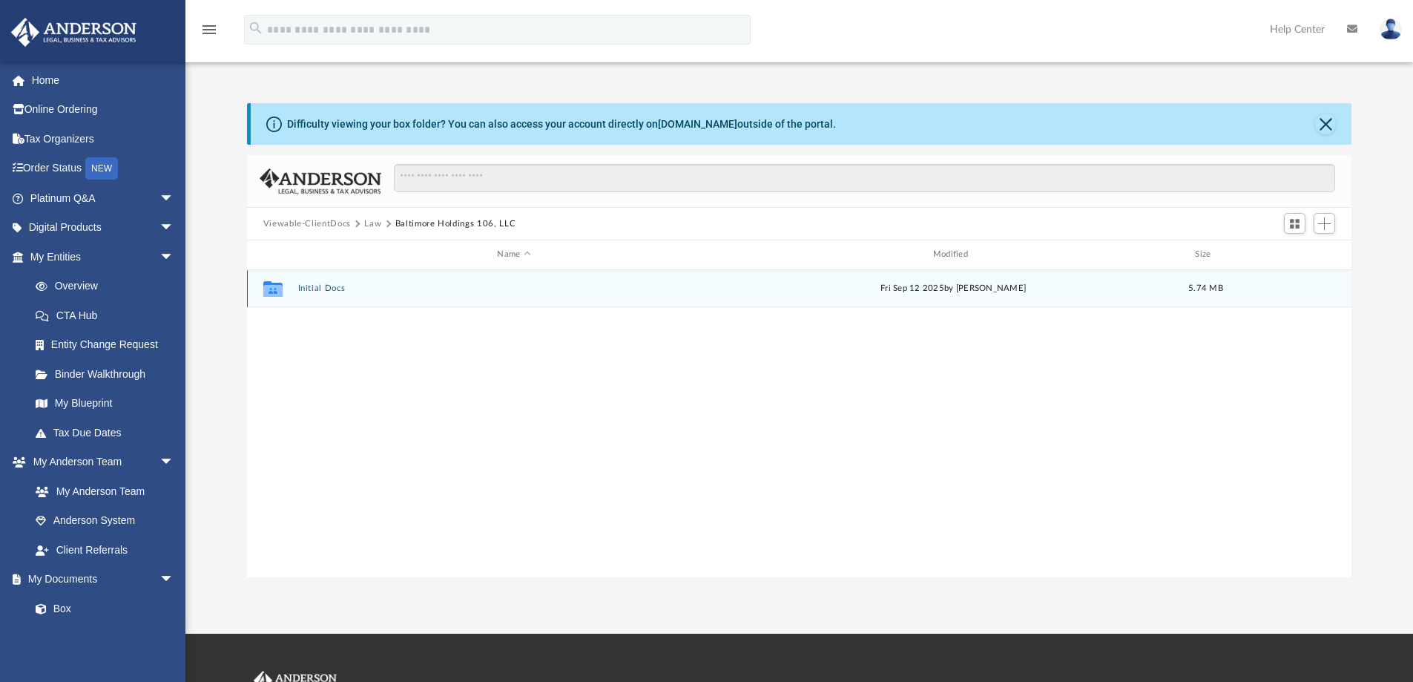
click at [334, 291] on button "Initial Docs" at bounding box center [513, 288] width 432 height 10
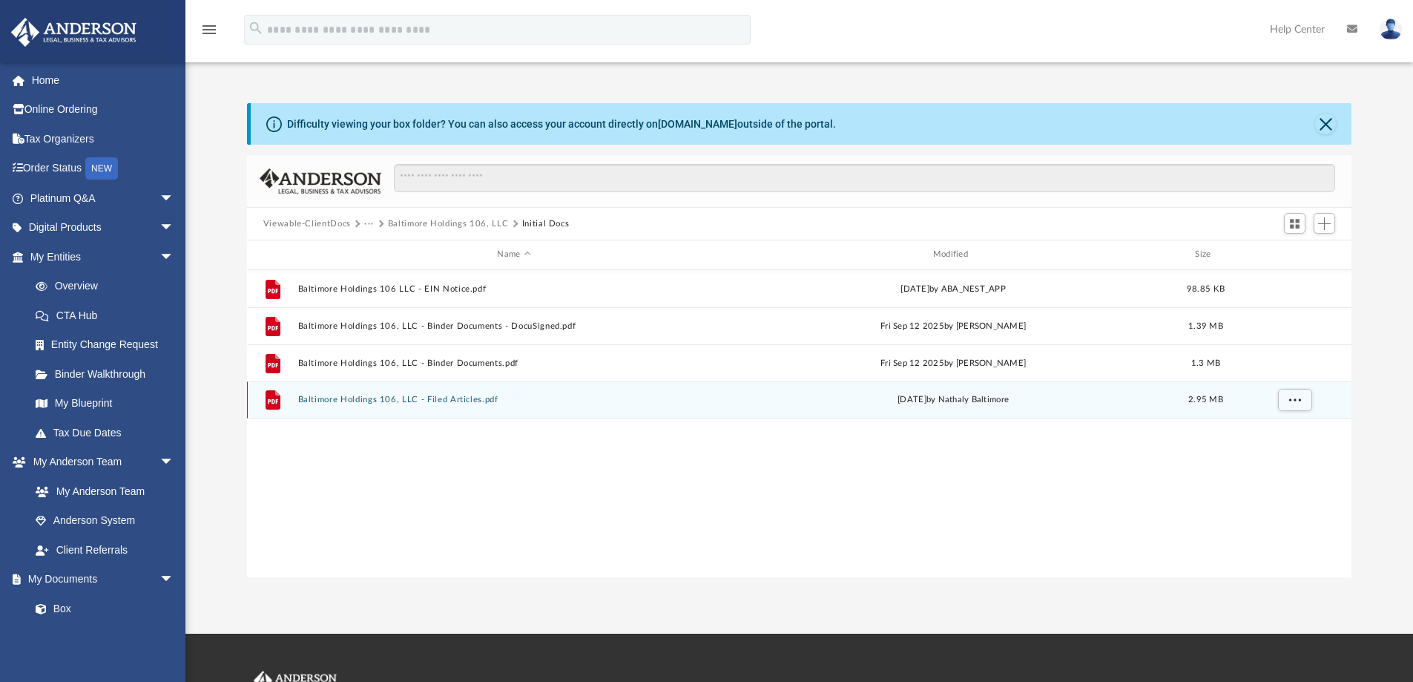
click at [467, 399] on button "Baltimore Holdings 106, LLC - Filed Articles.pdf" at bounding box center [513, 400] width 432 height 10
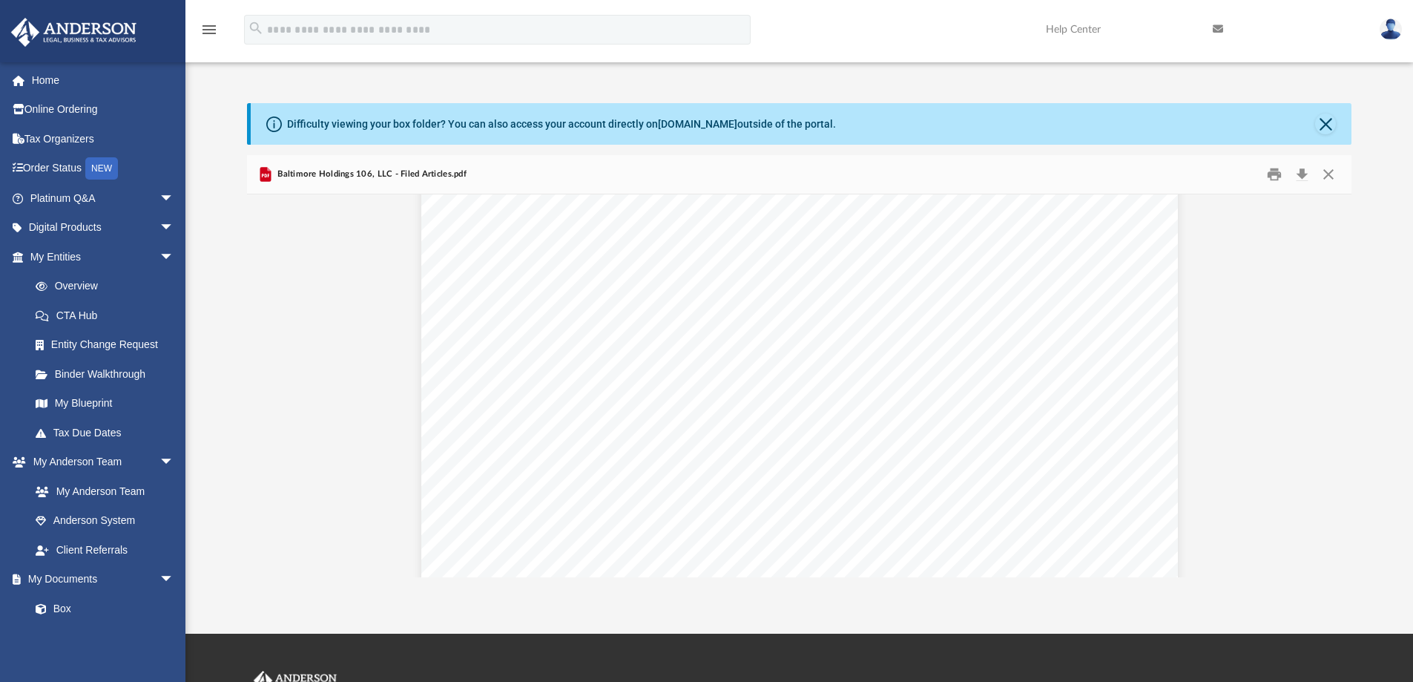
scroll to position [0, 0]
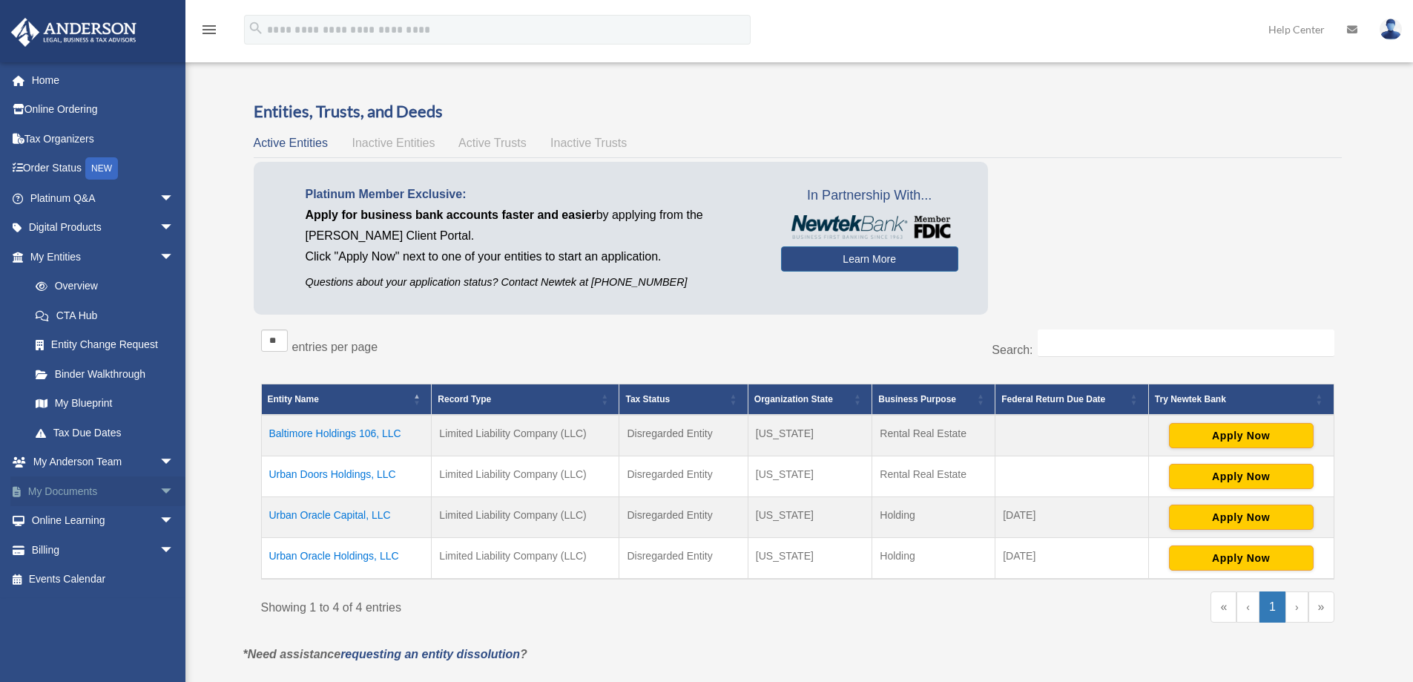
click at [80, 487] on link "My Documents arrow_drop_down" at bounding box center [103, 491] width 186 height 30
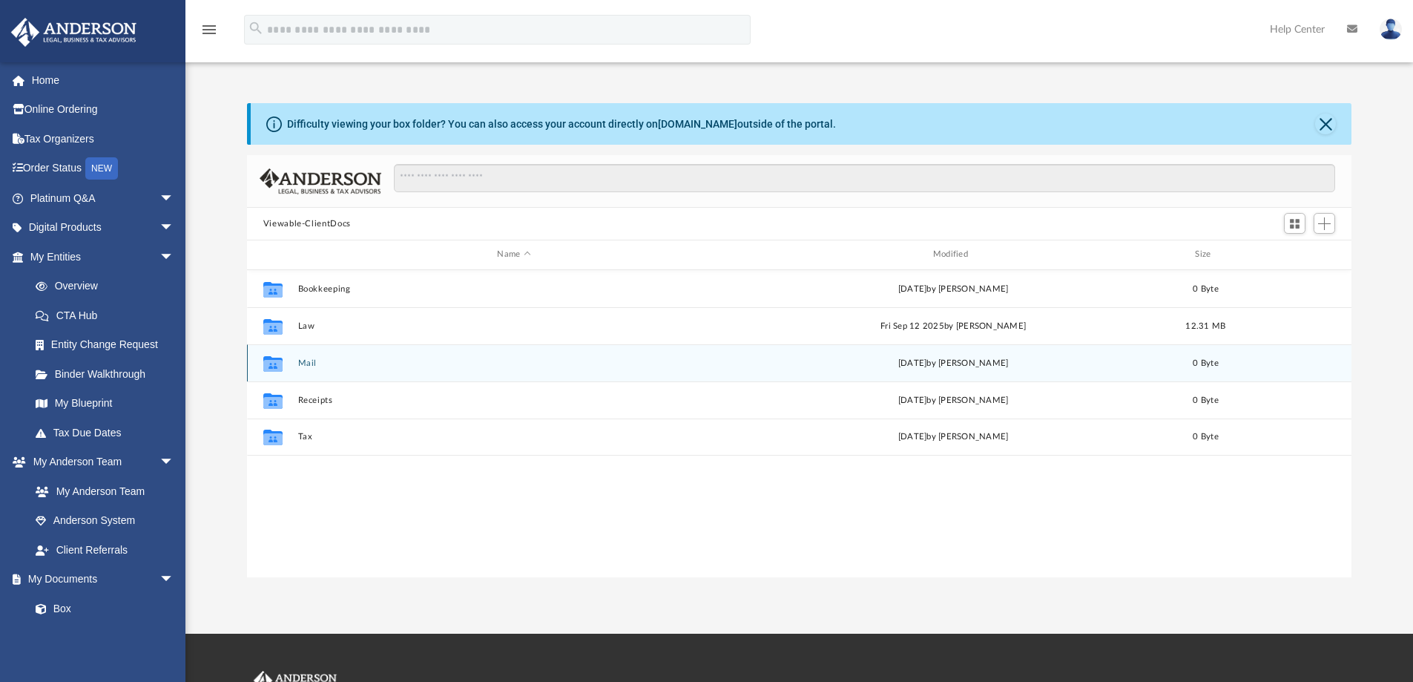
scroll to position [326, 1093]
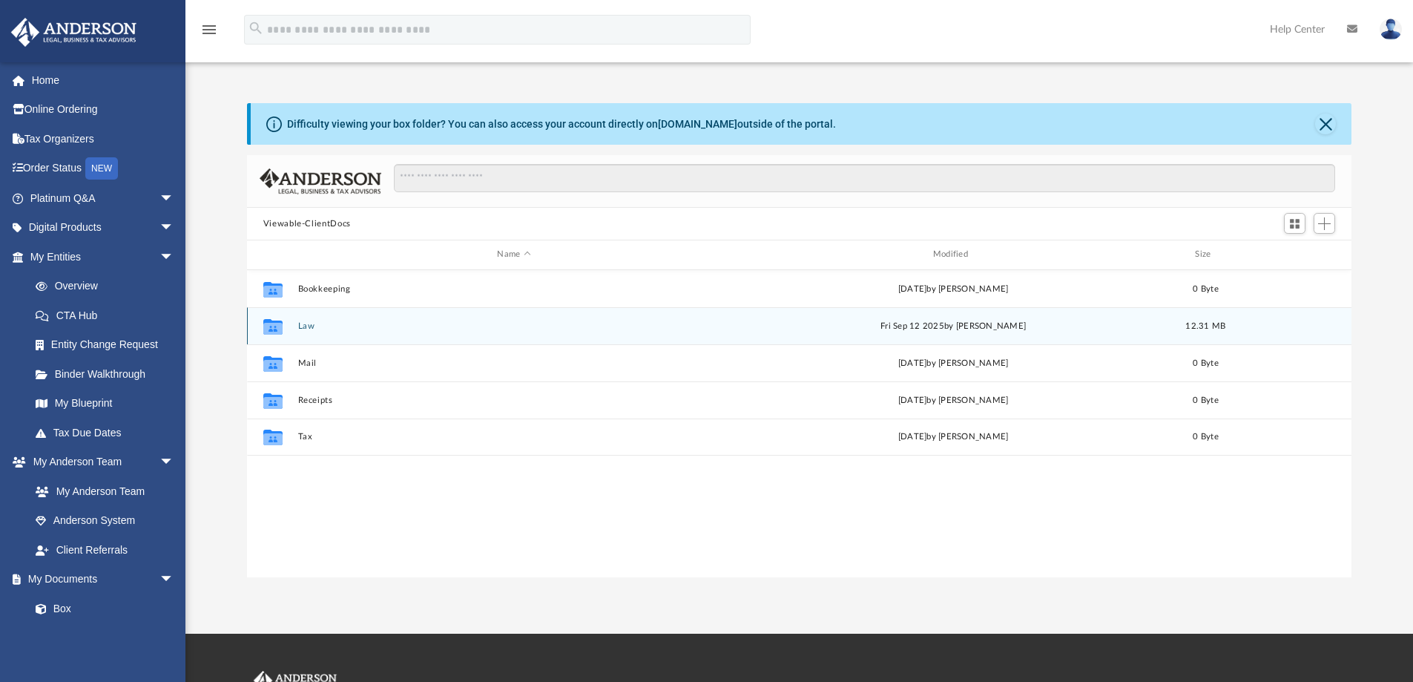
click at [303, 326] on button "Law" at bounding box center [513, 326] width 432 height 10
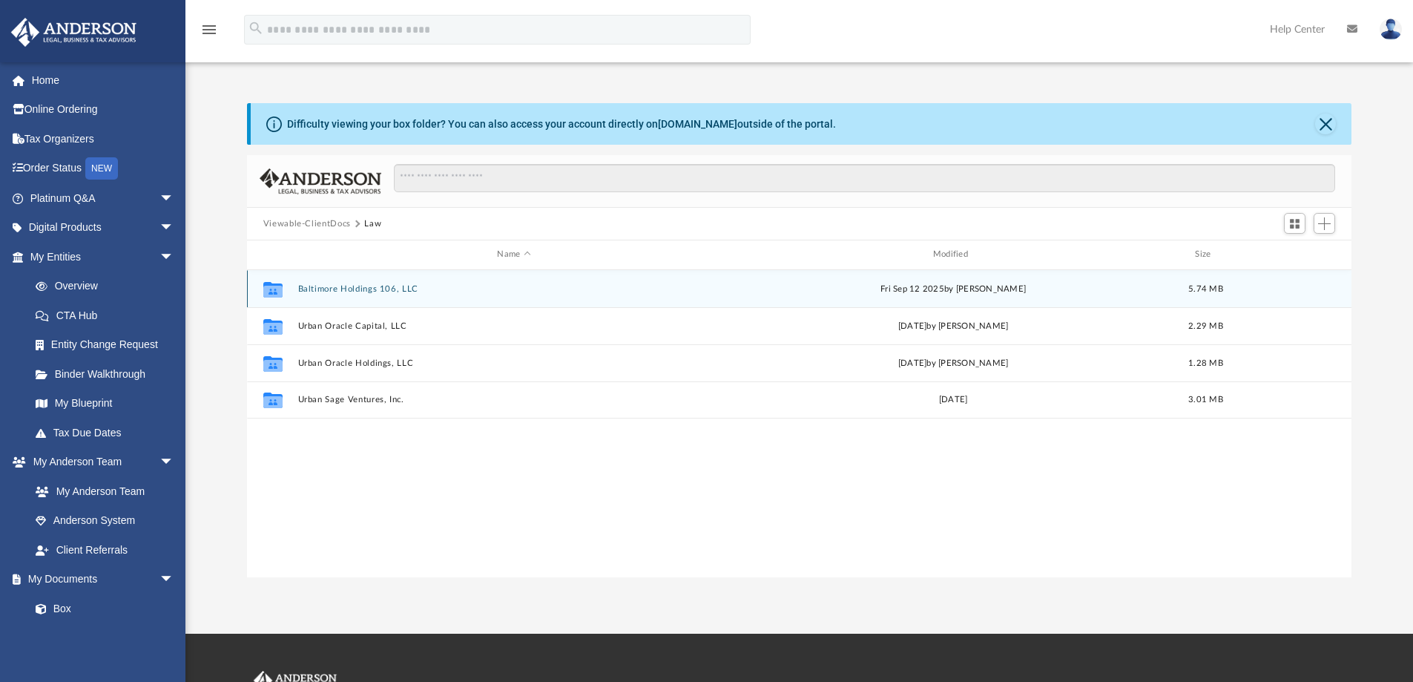
click at [377, 290] on button "Baltimore Holdings 106, LLC" at bounding box center [513, 289] width 432 height 10
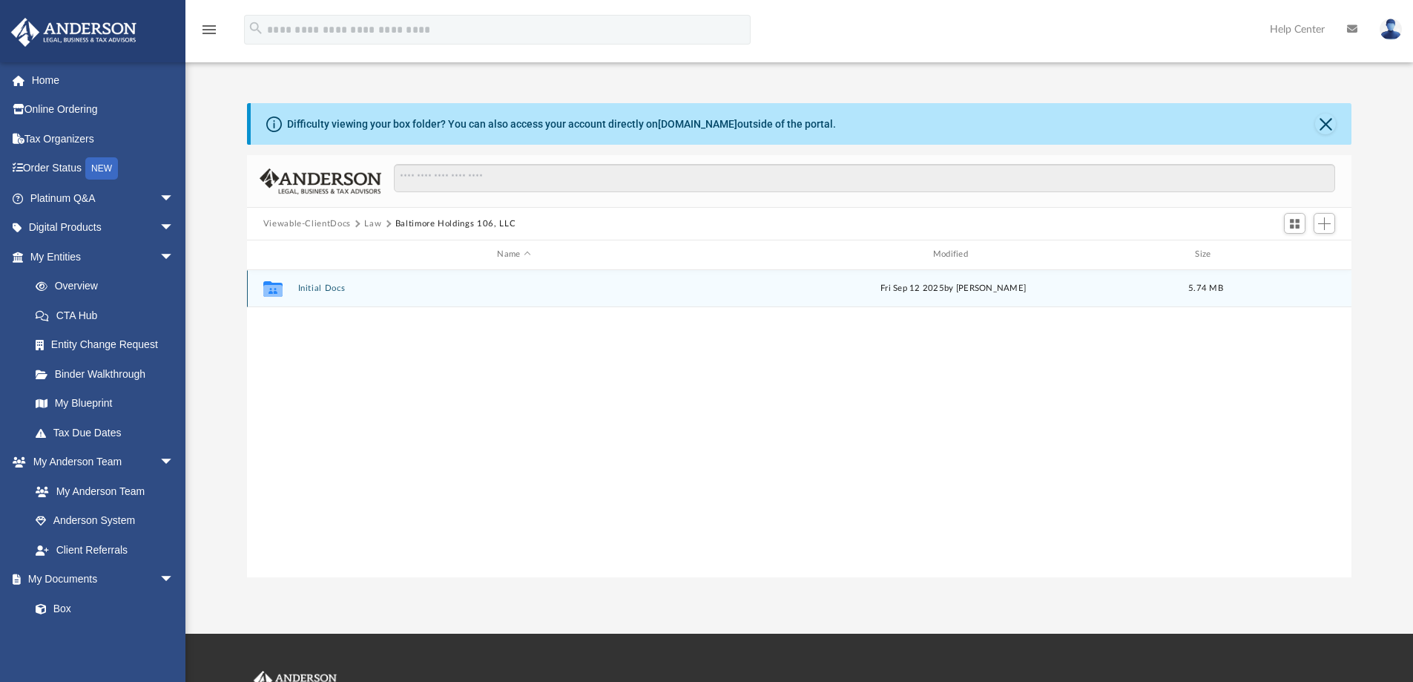
click at [328, 288] on button "Initial Docs" at bounding box center [513, 288] width 432 height 10
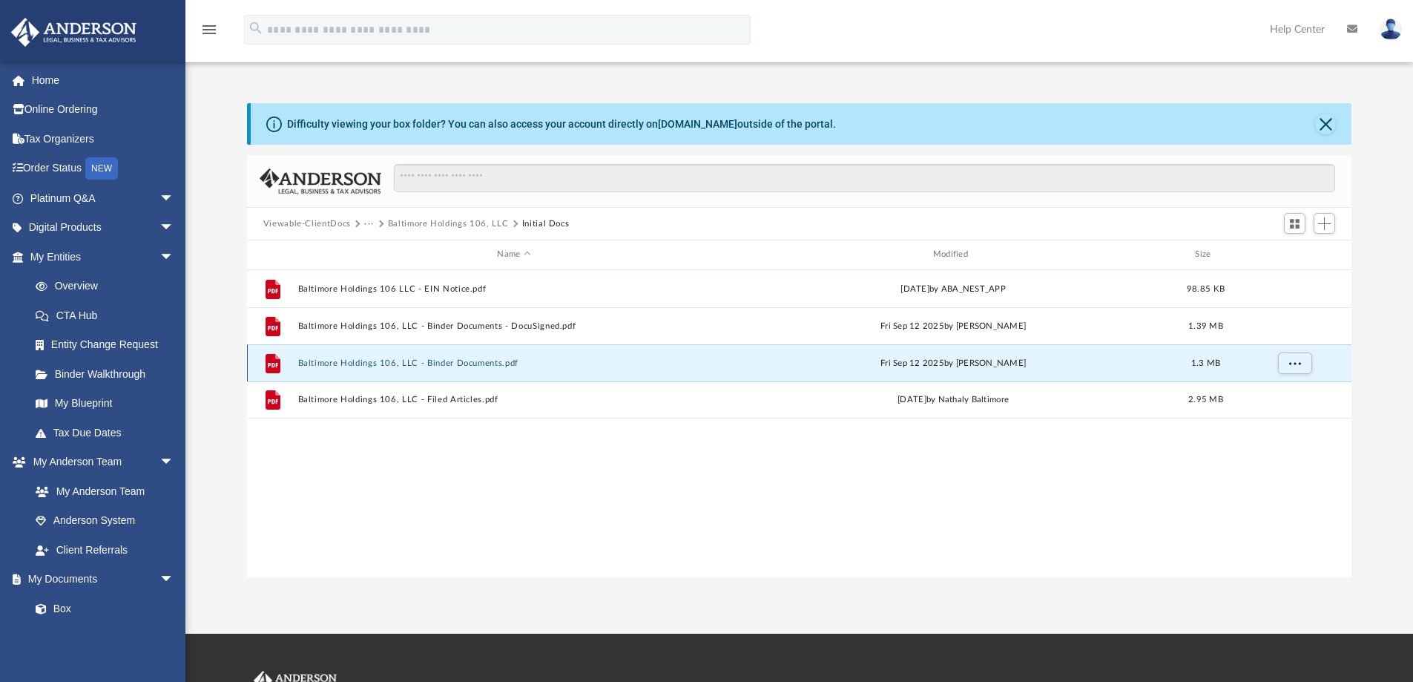
click at [424, 361] on button "Baltimore Holdings 106, LLC - Binder Documents.pdf" at bounding box center [513, 363] width 432 height 10
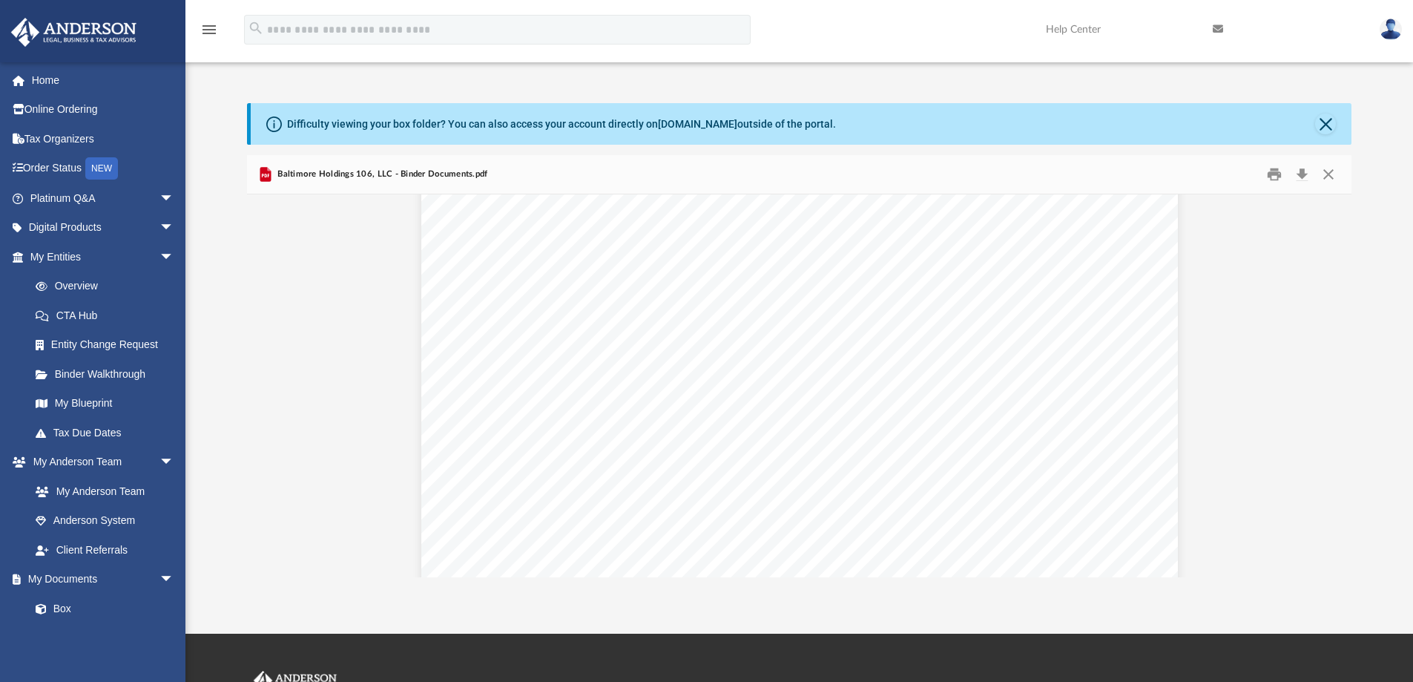
scroll to position [34342, 0]
drag, startPoint x: 1345, startPoint y: 405, endPoint x: 1342, endPoint y: 448, distance: 43.1
click at [1342, 448] on div "Operating Agreement of Baltimore Holdings 106, LLC Page 14 of 39 (i) No Legal V…" at bounding box center [799, 385] width 1105 height 383
drag, startPoint x: 1345, startPoint y: 400, endPoint x: 1345, endPoint y: 424, distance: 24.5
click at [1345, 424] on div "Operating Agreement of Baltimore Holdings 106, LLC Page 14 of 39 (i) No Legal V…" at bounding box center [799, 385] width 1105 height 383
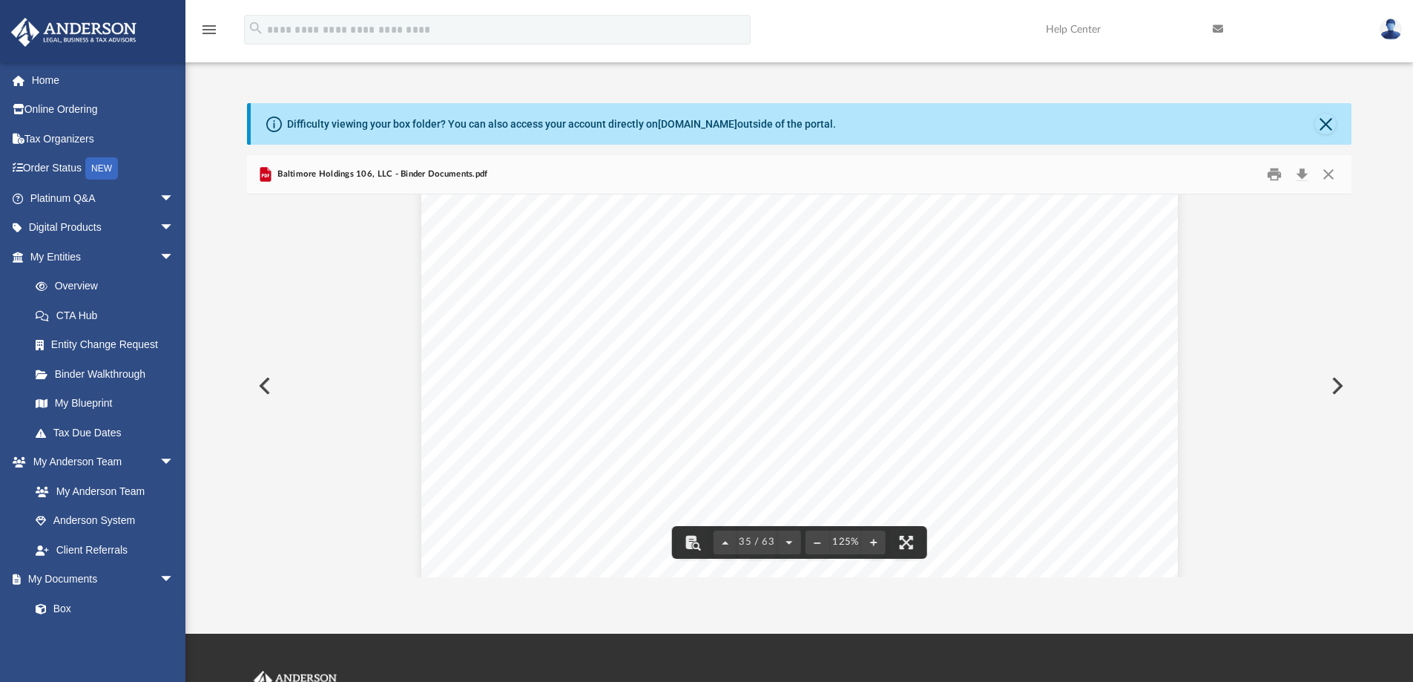
click at [1375, 394] on div "Difficulty viewing your box folder? You can also access your account directly o…" at bounding box center [799, 340] width 1228 height 474
drag, startPoint x: 1348, startPoint y: 402, endPoint x: 1347, endPoint y: 422, distance: 20.0
click at [1347, 422] on div "Operating Agreement of Baltimore Holdings 106, LLC Page 14 of 39 (i) No Legal V…" at bounding box center [799, 385] width 1105 height 383
click at [1336, 376] on button "Preview" at bounding box center [1335, 386] width 33 height 42
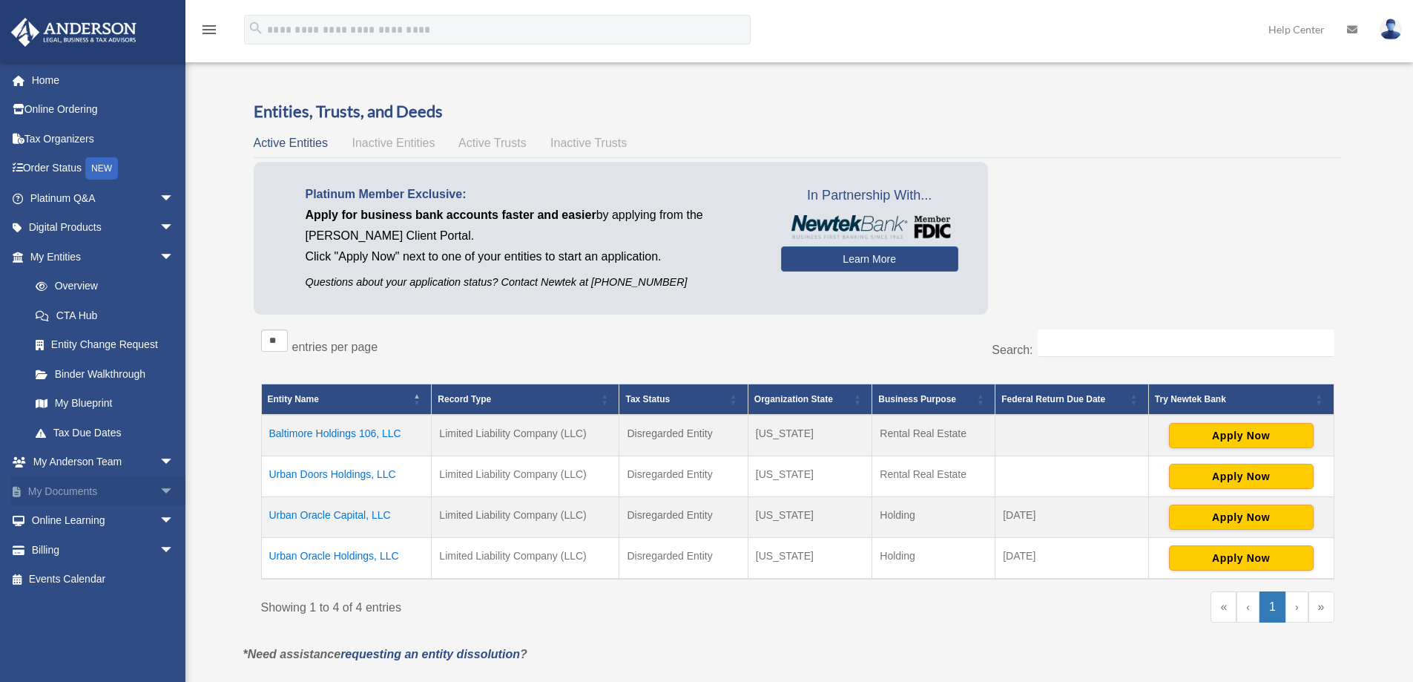
click at [64, 487] on link "My Documents arrow_drop_down" at bounding box center [103, 491] width 186 height 30
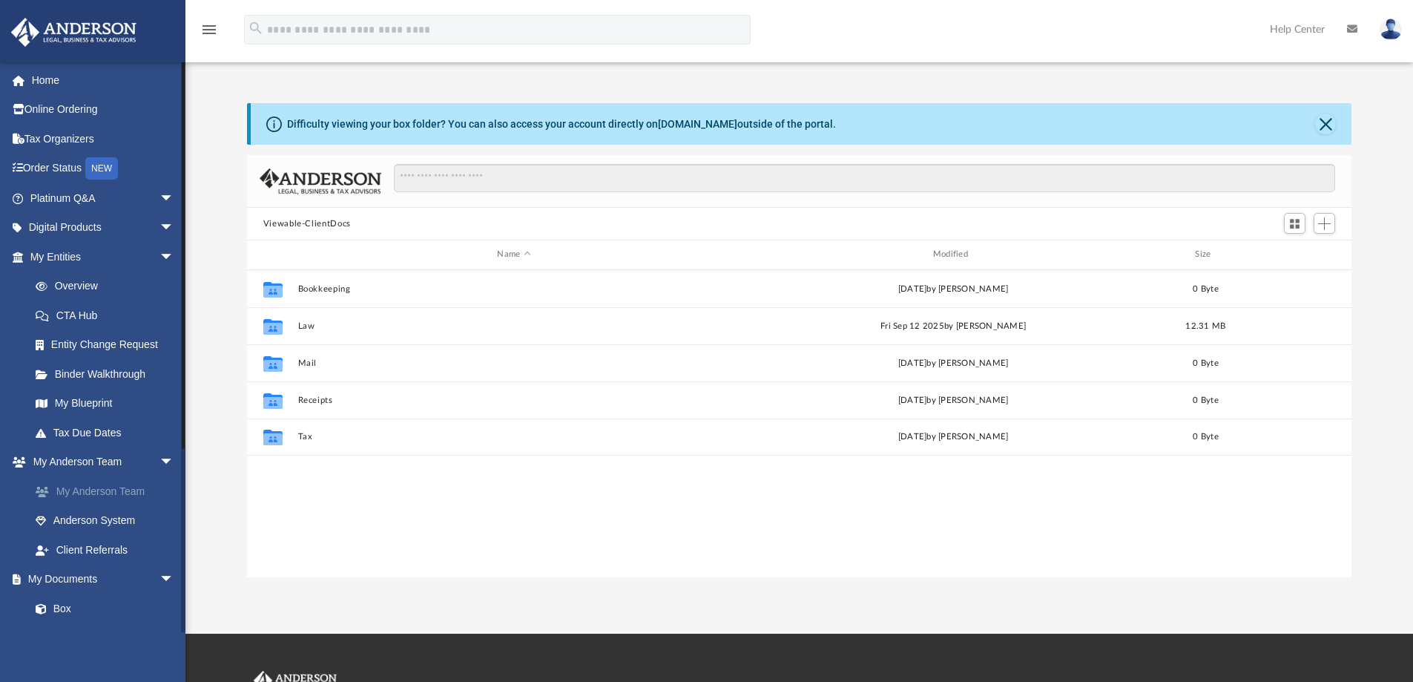
scroll to position [326, 1093]
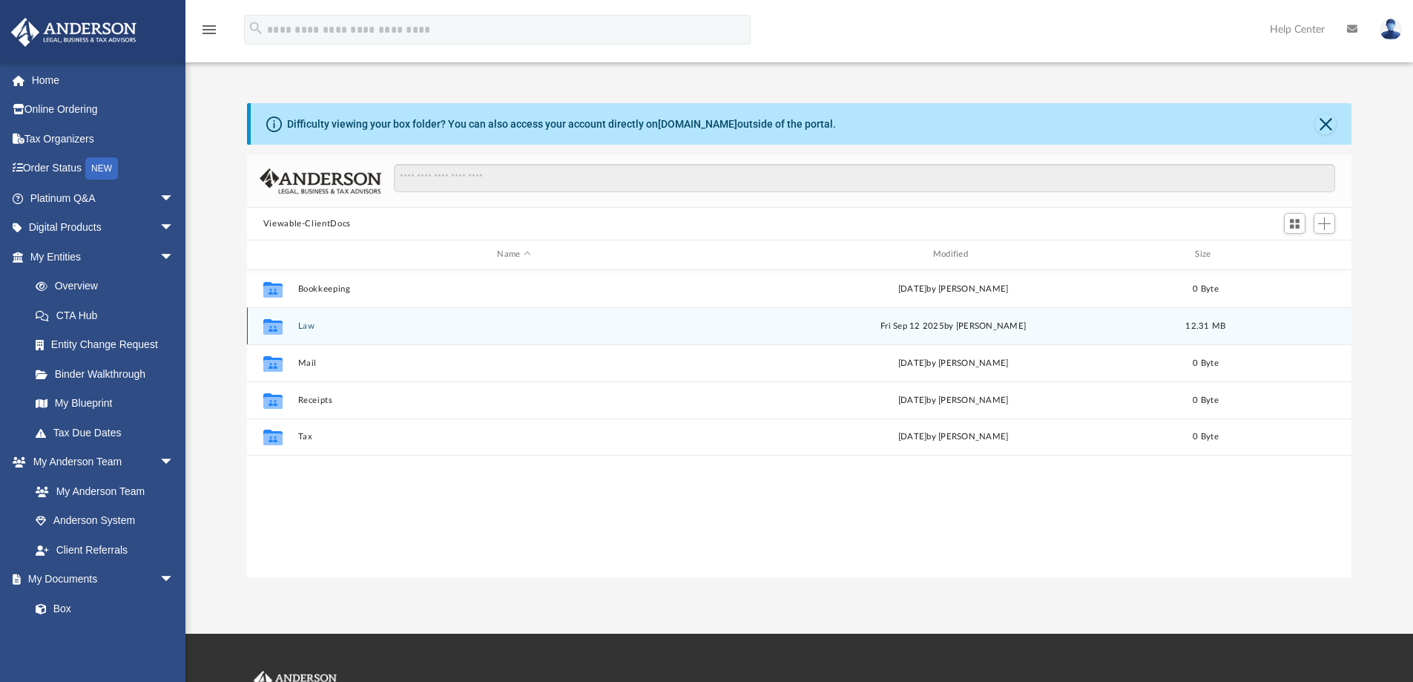
click at [300, 323] on button "Law" at bounding box center [513, 326] width 432 height 10
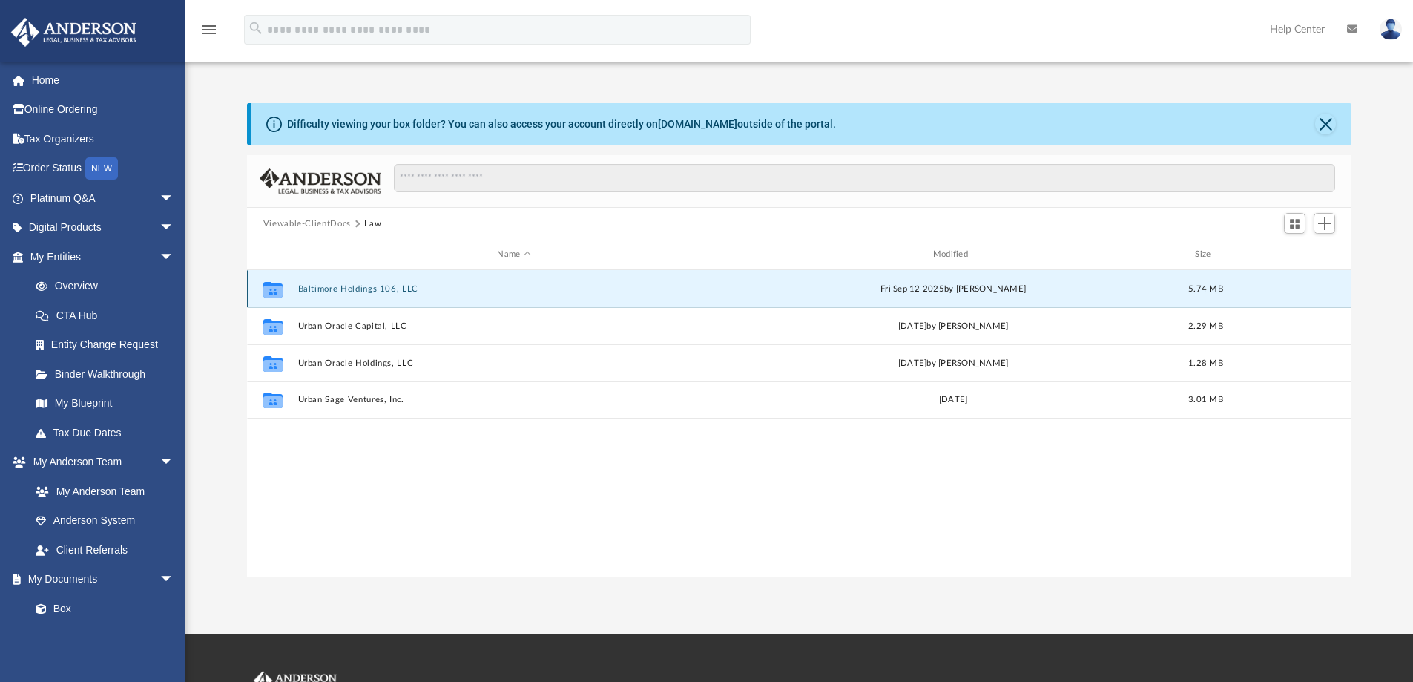
click at [386, 291] on button "Baltimore Holdings 106, LLC" at bounding box center [513, 289] width 432 height 10
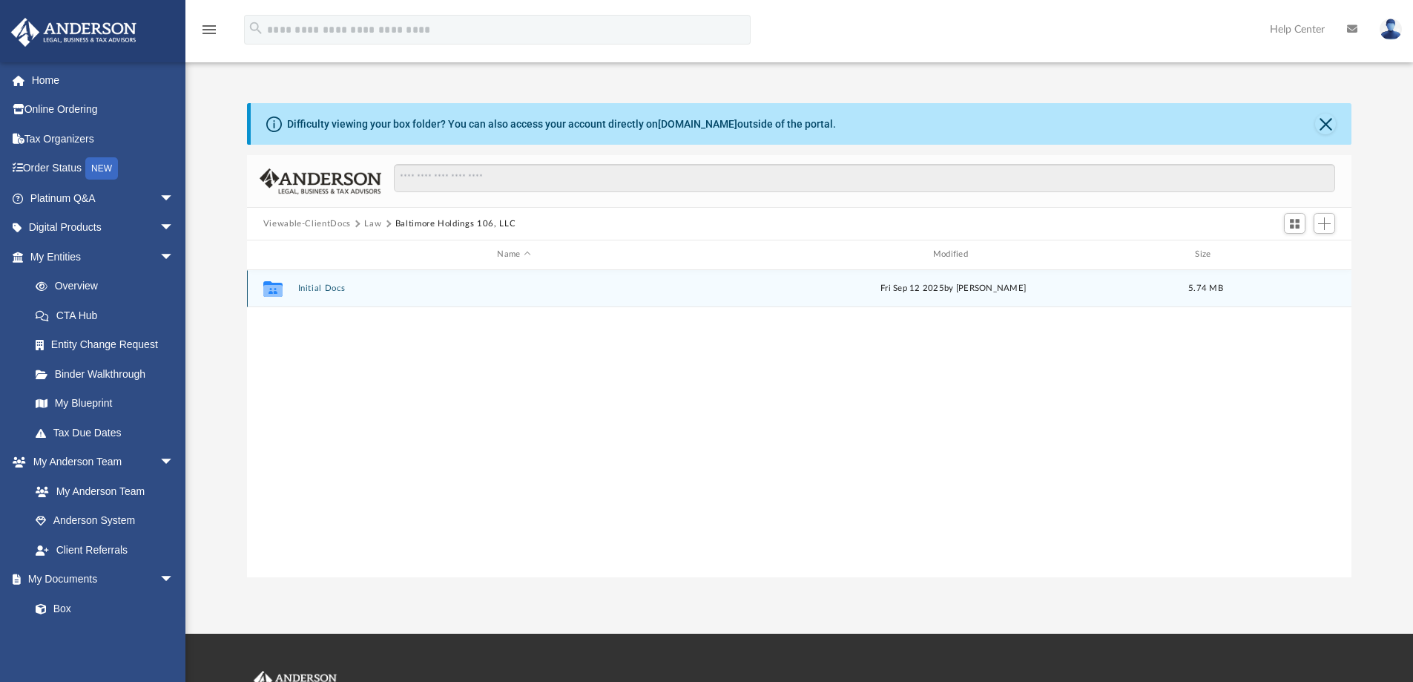
click at [323, 289] on button "Initial Docs" at bounding box center [513, 288] width 432 height 10
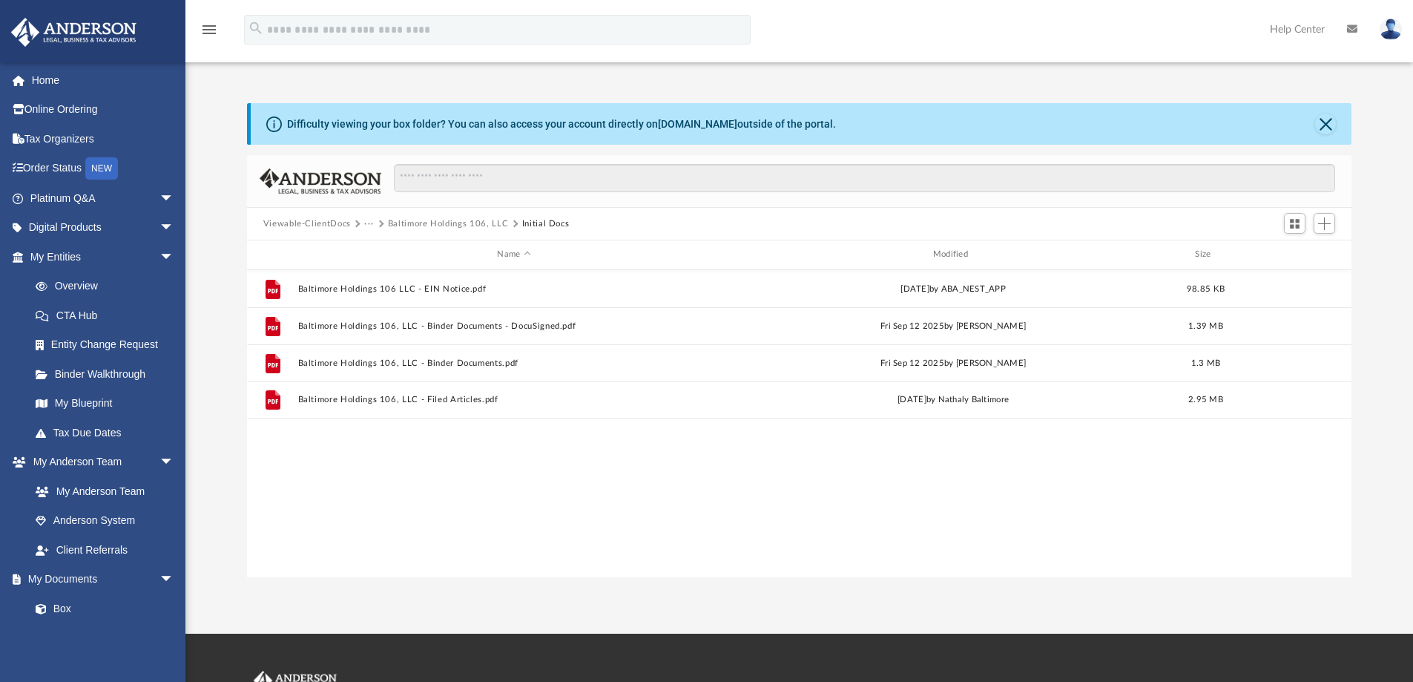
click at [1388, 36] on img at bounding box center [1391, 30] width 22 height 22
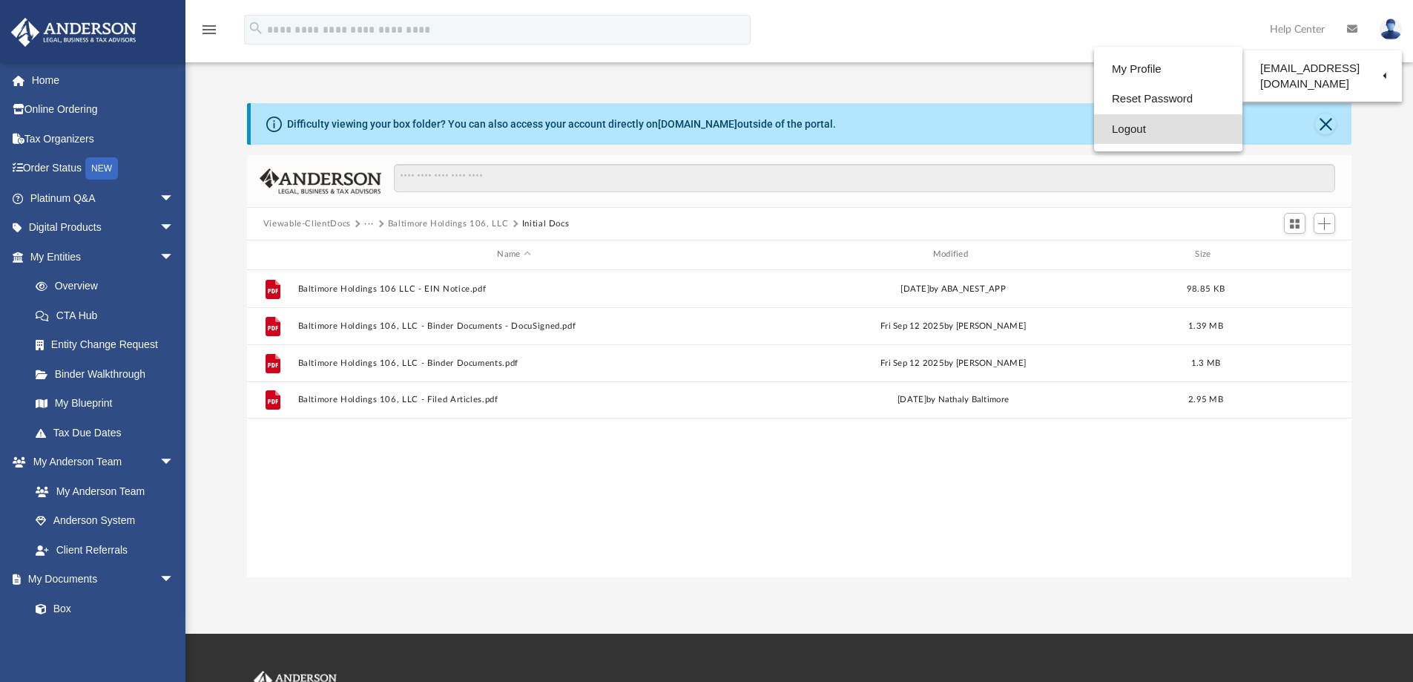
click at [1130, 127] on link "Logout" at bounding box center [1168, 129] width 148 height 30
